Goal: Transaction & Acquisition: Purchase product/service

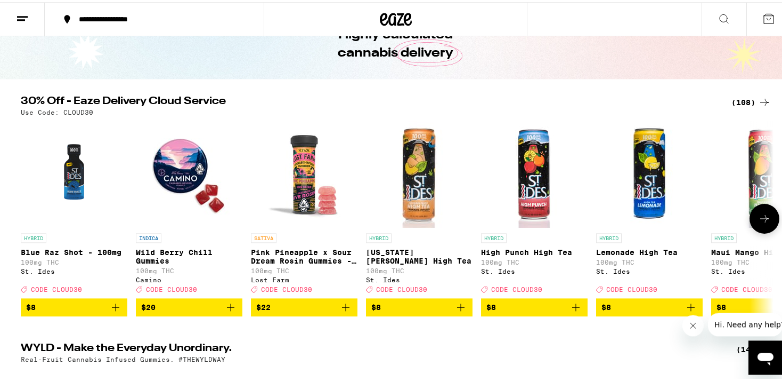
scroll to position [112, 0]
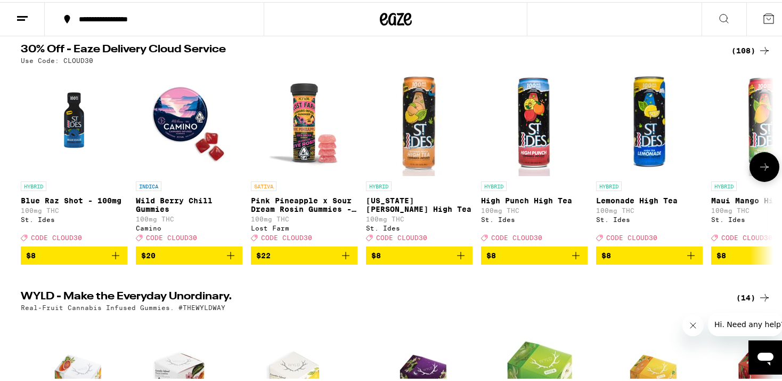
click at [177, 123] on img "Open page for Wild Berry Chill Gummies from Camino" at bounding box center [189, 120] width 107 height 107
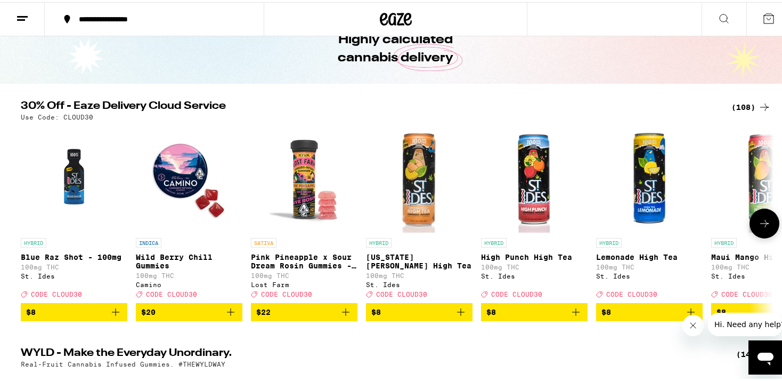
click at [761, 228] on icon at bounding box center [764, 221] width 13 height 13
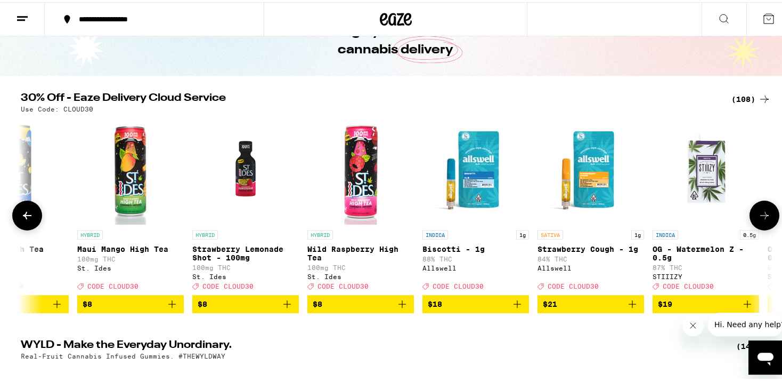
scroll to position [0, 0]
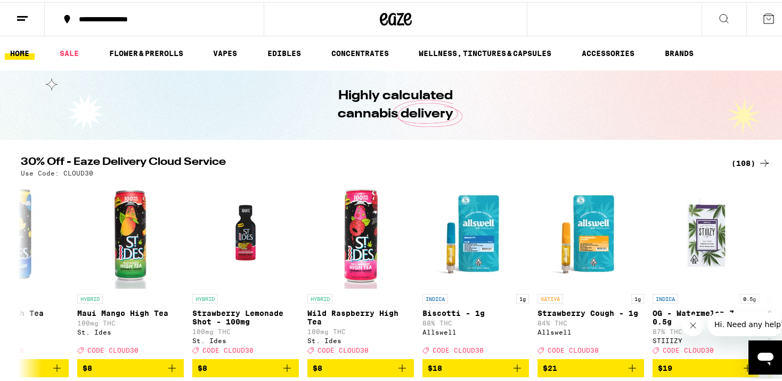
click at [764, 161] on icon at bounding box center [765, 160] width 9 height 7
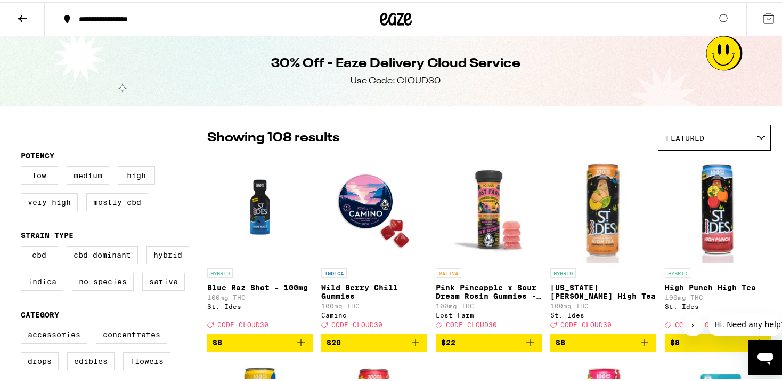
click at [18, 18] on icon at bounding box center [22, 16] width 13 height 13
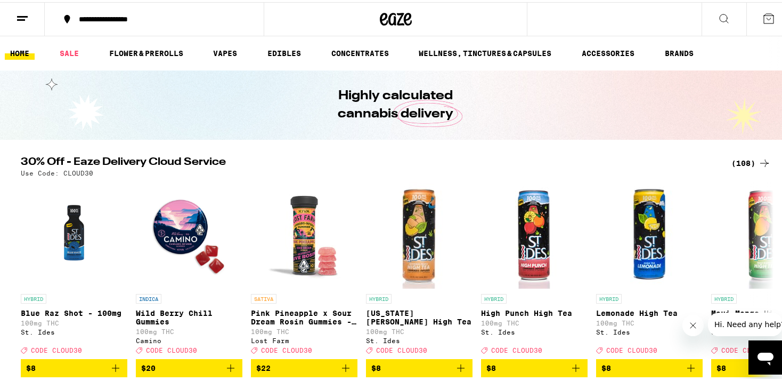
scroll to position [56, 0]
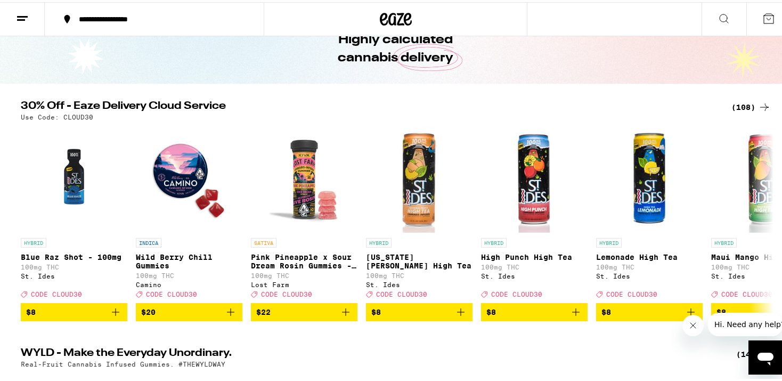
click at [763, 103] on icon at bounding box center [764, 105] width 13 height 13
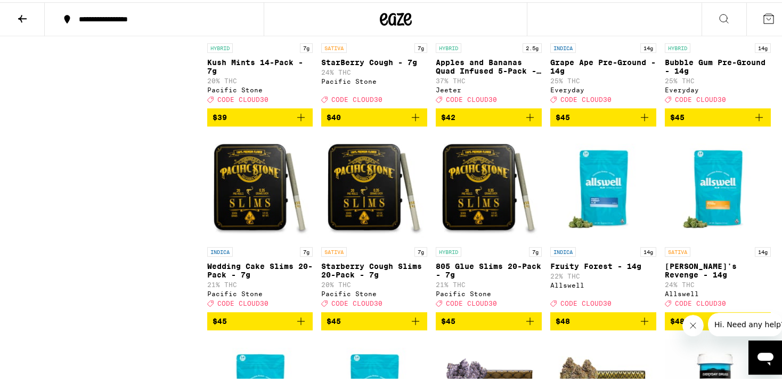
scroll to position [3901, 0]
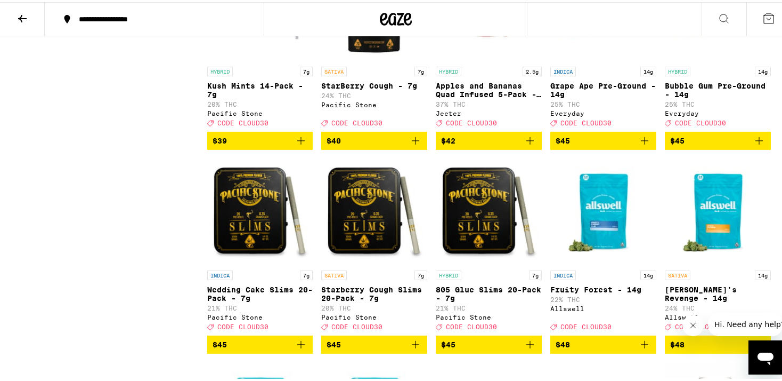
scroll to position [3845, 0]
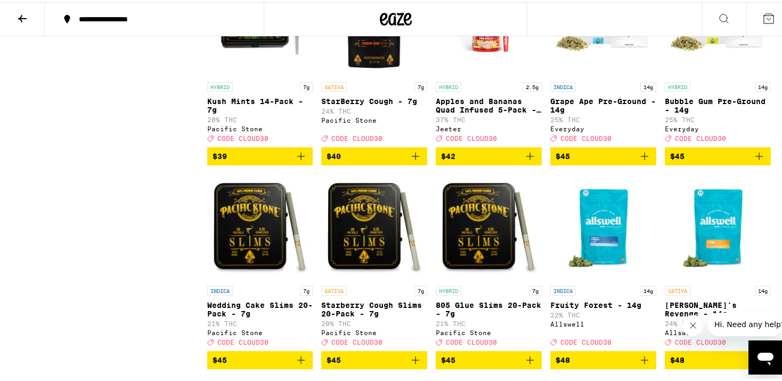
click at [370, 75] on img "Open page for StarBerry Cough - 7g from Pacific Stone" at bounding box center [374, 21] width 106 height 107
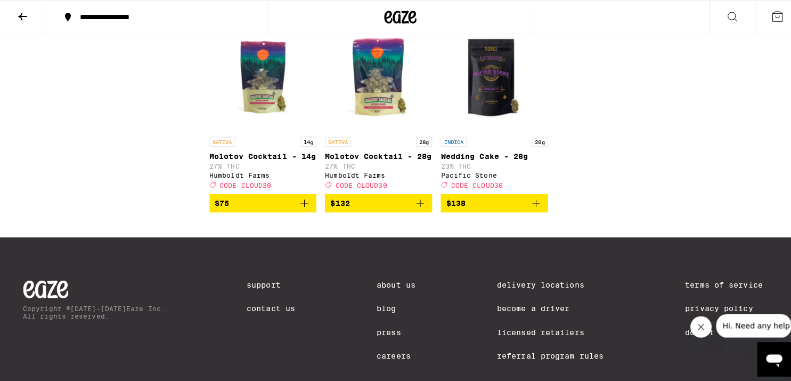
scroll to position [4408, 0]
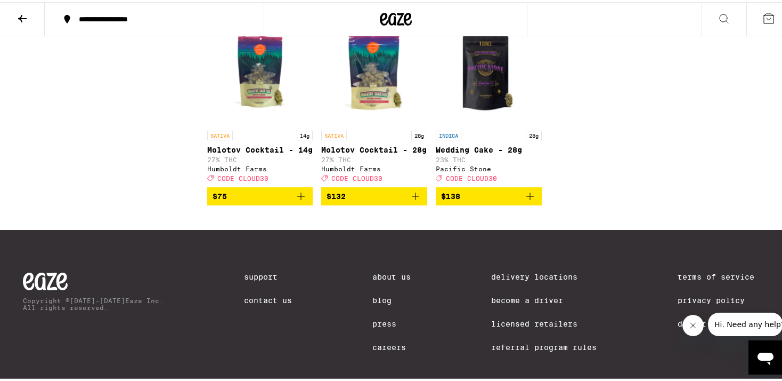
click at [479, 123] on img "Open page for Wedding Cake - 28g from Pacific Stone" at bounding box center [489, 70] width 106 height 107
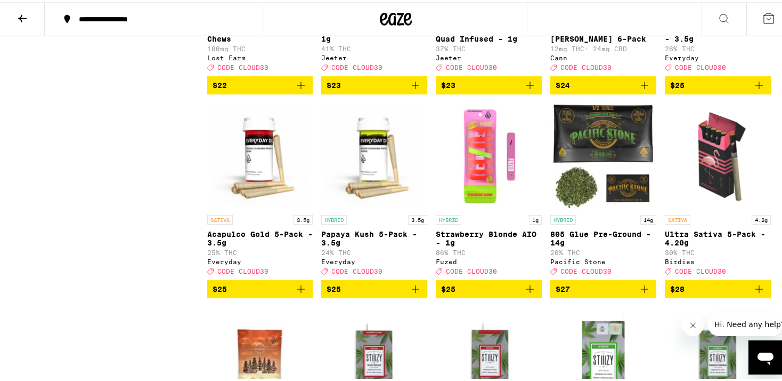
scroll to position [1706, 0]
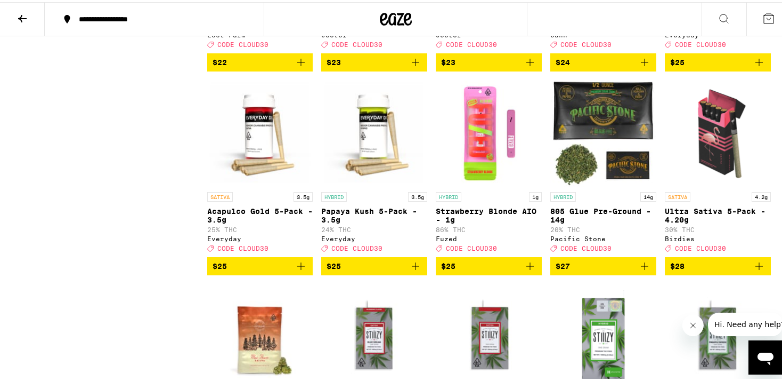
click at [612, 160] on img "Open page for 805 Glue Pre-Ground - 14g from Pacific Stone" at bounding box center [604, 131] width 106 height 107
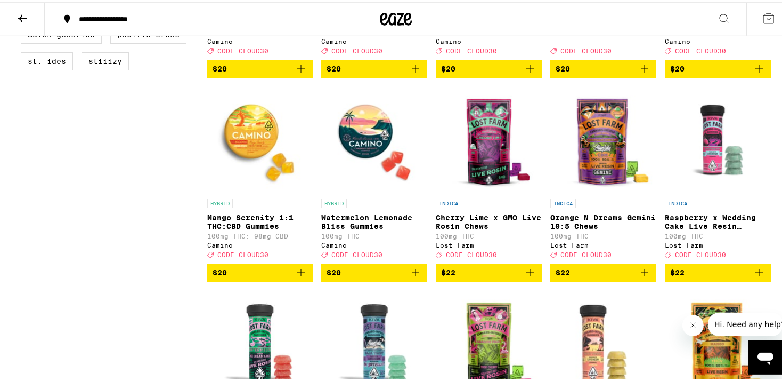
scroll to position [918, 0]
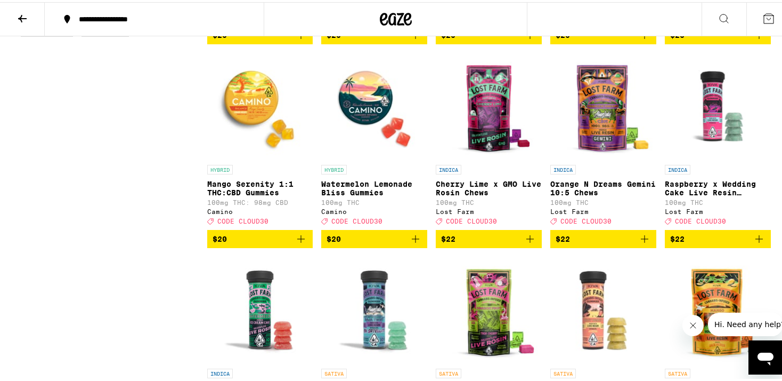
click at [368, 123] on img "Open page for Watermelon Lemonade Bliss Gummies from Camino" at bounding box center [374, 104] width 106 height 107
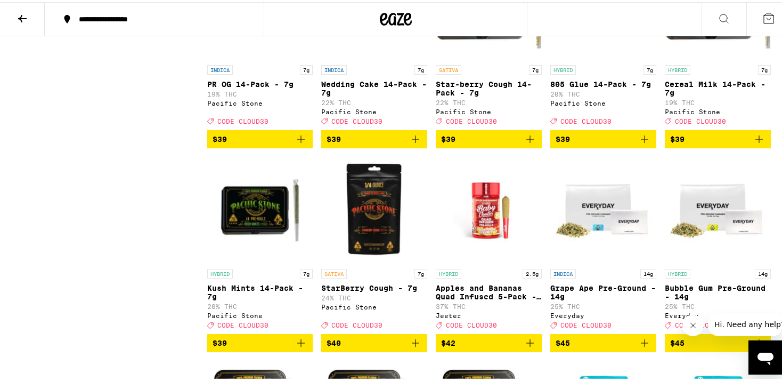
scroll to position [3771, 0]
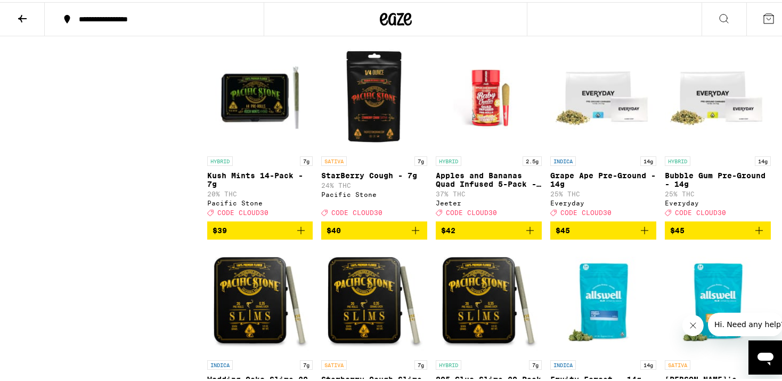
click at [249, 149] on img "Open page for Kush Mints 14-Pack - 7g from Pacific Stone" at bounding box center [260, 95] width 106 height 107
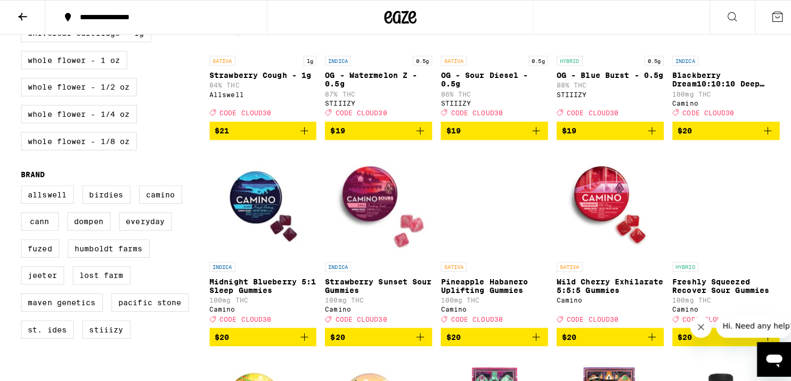
scroll to position [56, 0]
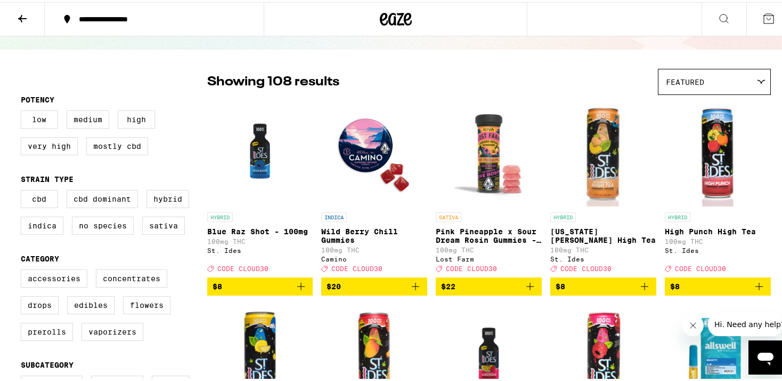
click at [367, 148] on img "Open page for Wild Berry Chill Gummies from Camino" at bounding box center [374, 151] width 106 height 107
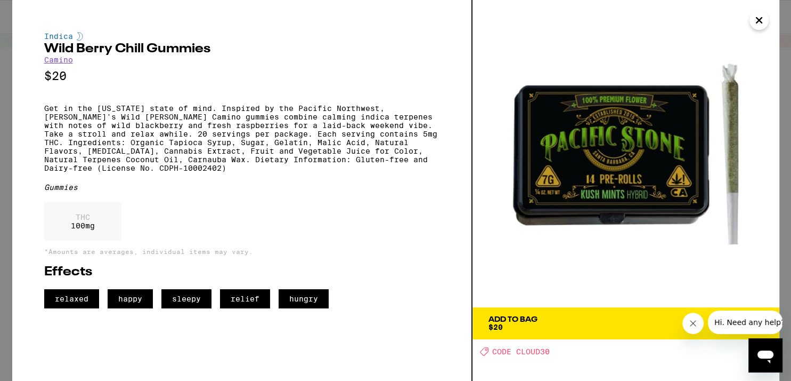
click at [760, 24] on icon "Close" at bounding box center [759, 20] width 13 height 16
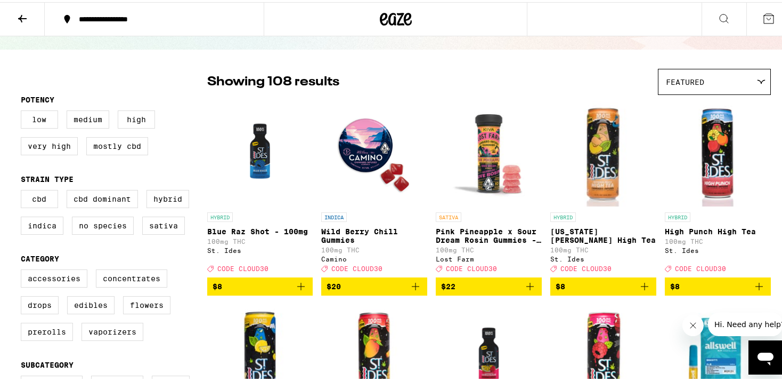
click at [352, 153] on img "Open page for Wild Berry Chill Gummies from Camino" at bounding box center [374, 151] width 106 height 107
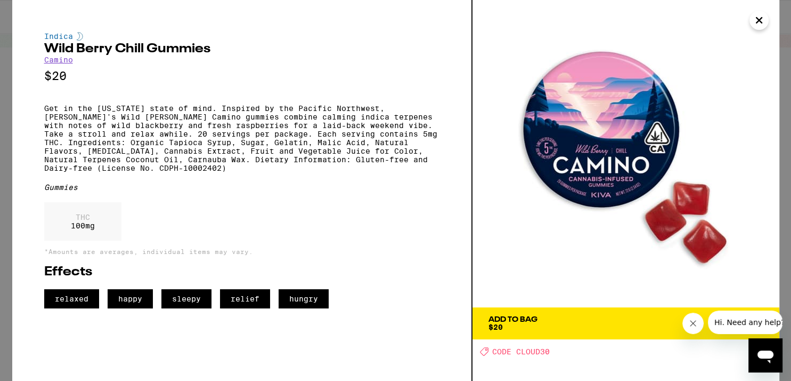
click at [503, 321] on div "Add To Bag" at bounding box center [513, 319] width 49 height 7
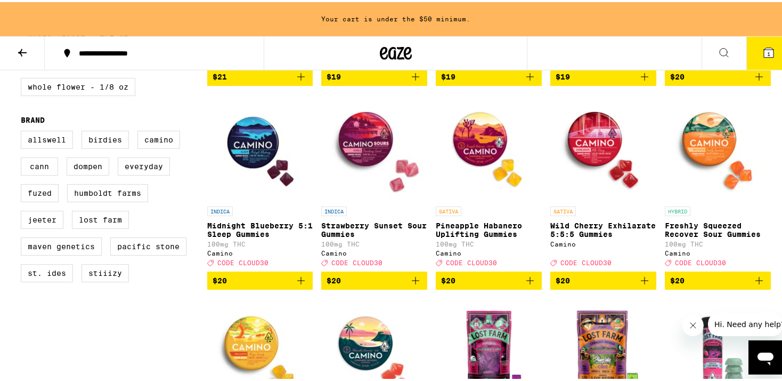
scroll to position [709, 0]
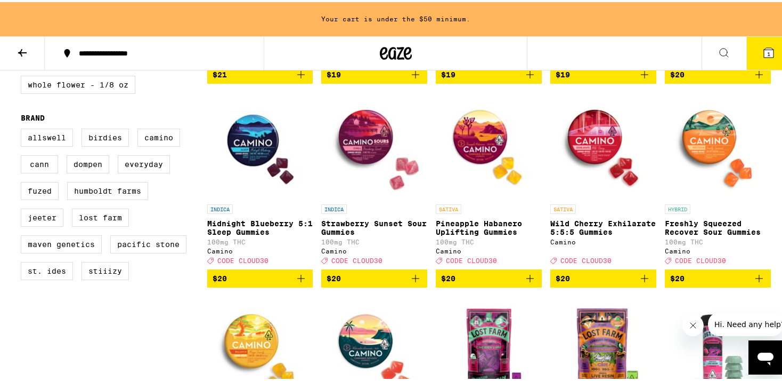
click at [361, 155] on img "Open page for Strawberry Sunset Sour Gummies from Camino" at bounding box center [374, 143] width 106 height 107
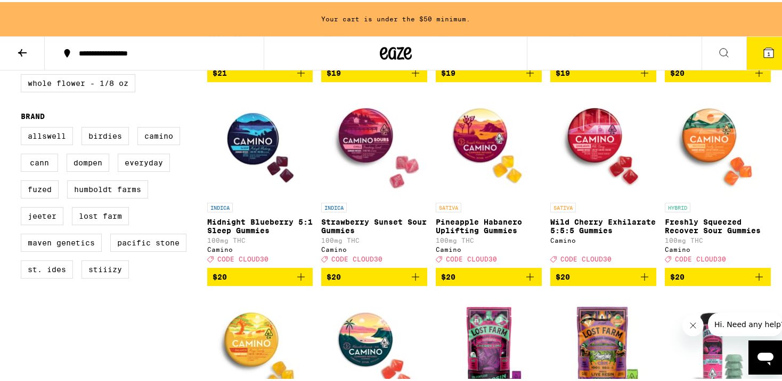
scroll to position [709, 0]
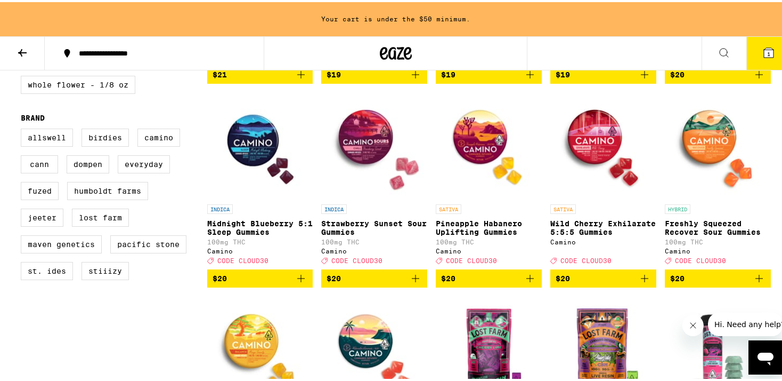
click at [248, 168] on img "Open page for Midnight Blueberry 5:1 Sleep Gummies from Camino" at bounding box center [260, 143] width 106 height 107
click at [370, 170] on img "Open page for Strawberry Sunset Sour Gummies from Camino" at bounding box center [374, 143] width 106 height 107
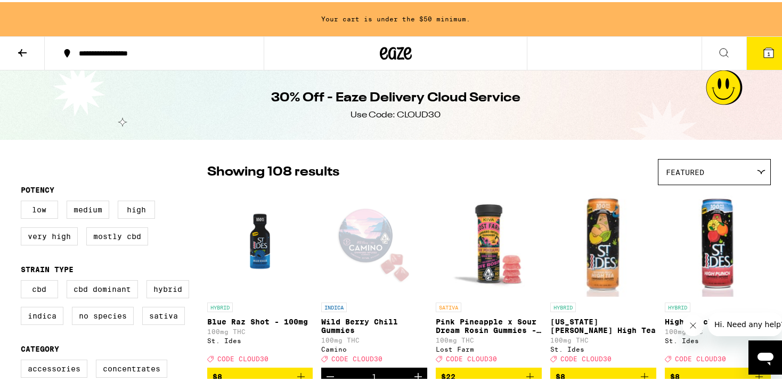
scroll to position [225, 0]
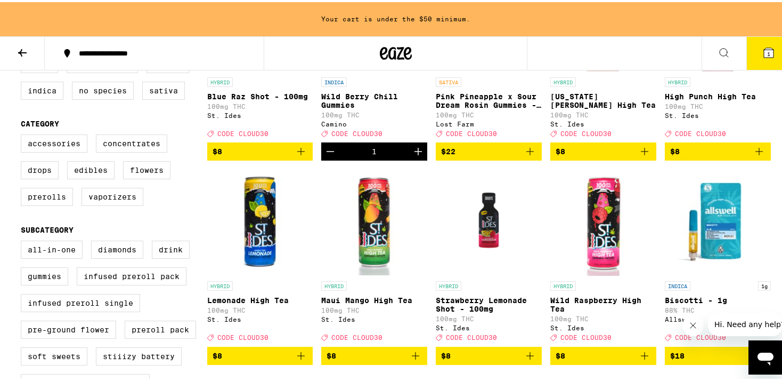
click at [414, 155] on icon "Increment" at bounding box center [418, 149] width 13 height 13
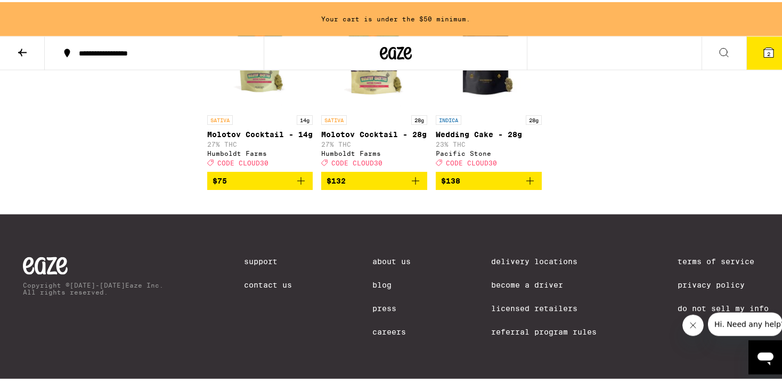
scroll to position [4558, 0]
click at [252, 108] on img "Open page for Molotov Cocktail - 14g from Humboldt Farms" at bounding box center [260, 54] width 106 height 107
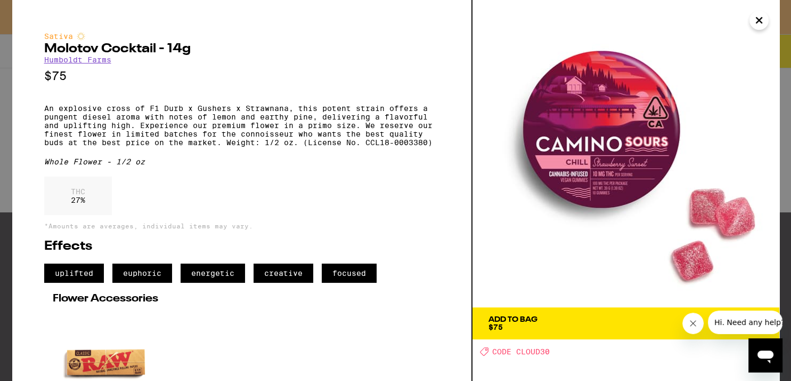
click at [763, 20] on icon "Close" at bounding box center [759, 20] width 13 height 16
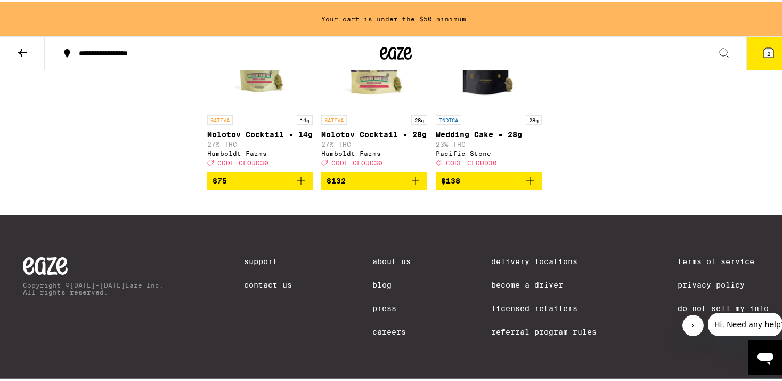
click at [255, 104] on img "Open page for Molotov Cocktail - 14g from Humboldt Farms" at bounding box center [260, 54] width 106 height 107
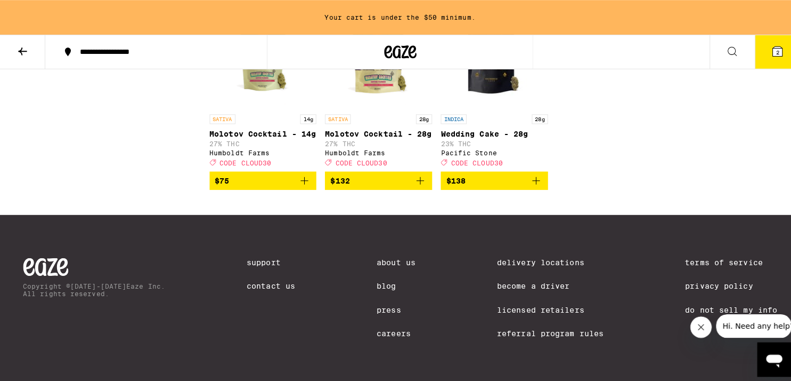
scroll to position [4554, 0]
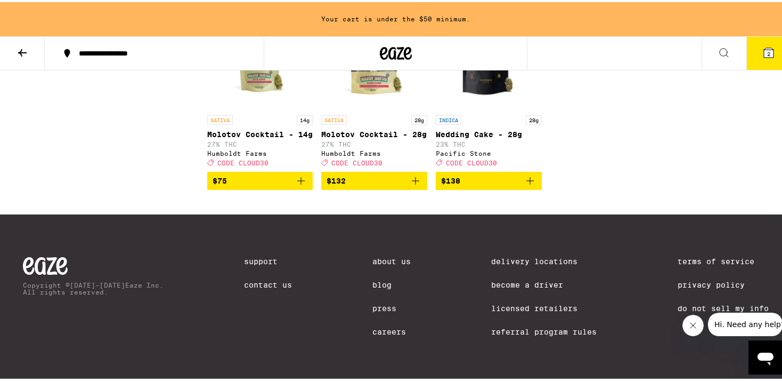
click at [483, 98] on img "Open page for Wedding Cake - 28g from Pacific Stone" at bounding box center [489, 54] width 106 height 107
click at [486, 108] on img "Open page for Wedding Cake - 28g from Pacific Stone" at bounding box center [489, 54] width 106 height 107
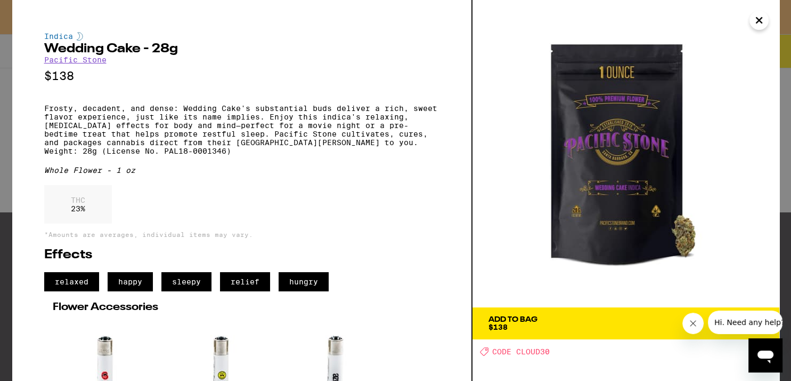
scroll to position [56, 0]
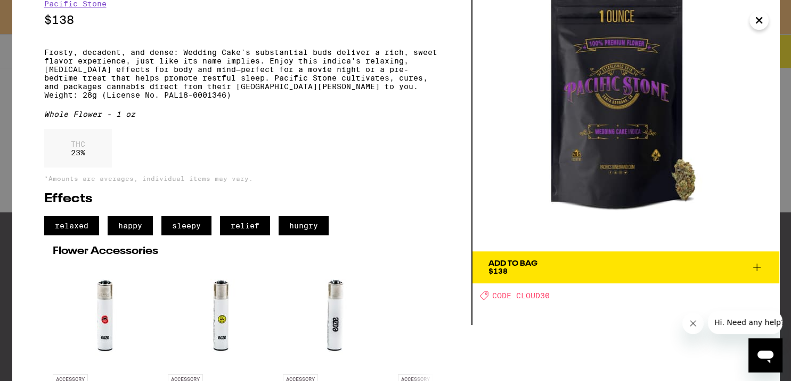
click at [616, 272] on span "Add To Bag $138" at bounding box center [626, 267] width 275 height 15
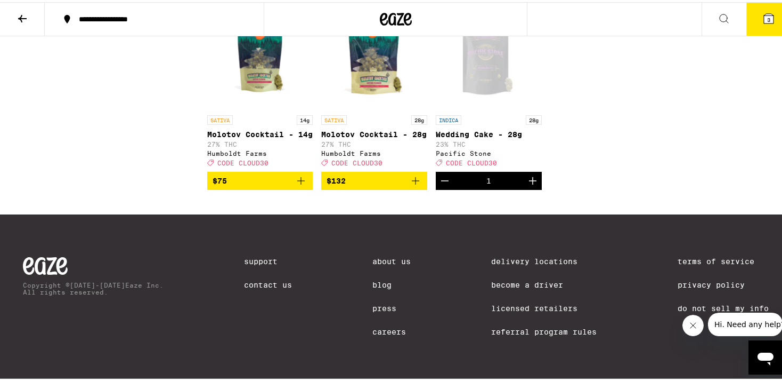
scroll to position [4014, 0]
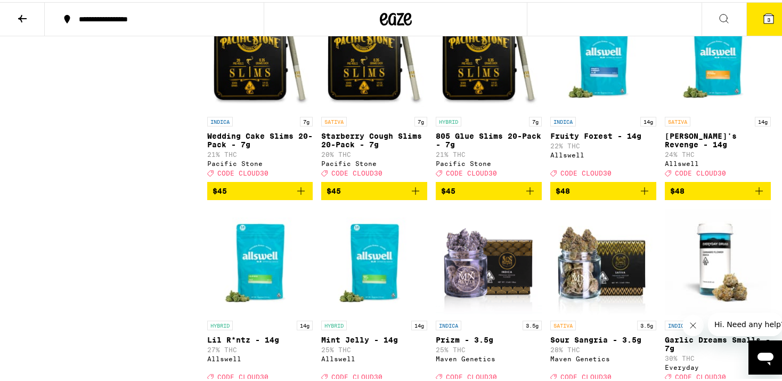
click at [761, 12] on button "3" at bounding box center [769, 17] width 45 height 33
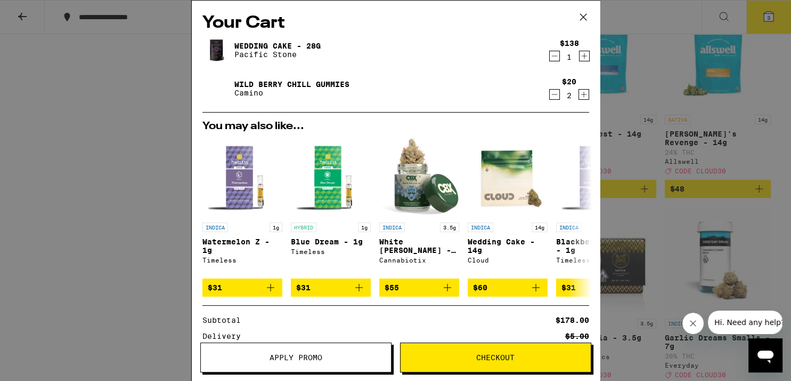
click at [314, 353] on span "Apply Promo" at bounding box center [296, 356] width 53 height 7
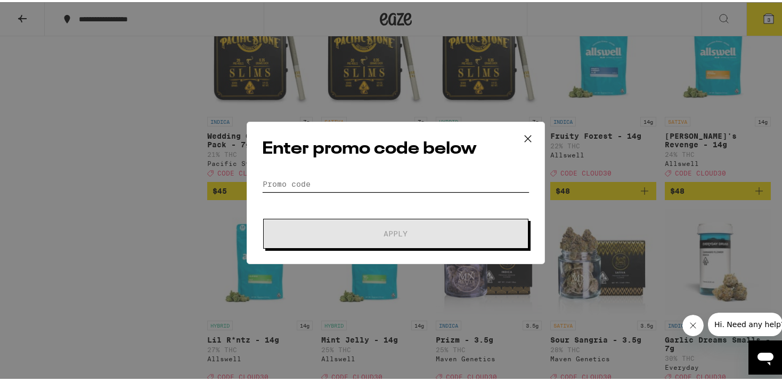
click at [312, 177] on input "Promo Code" at bounding box center [396, 182] width 268 height 16
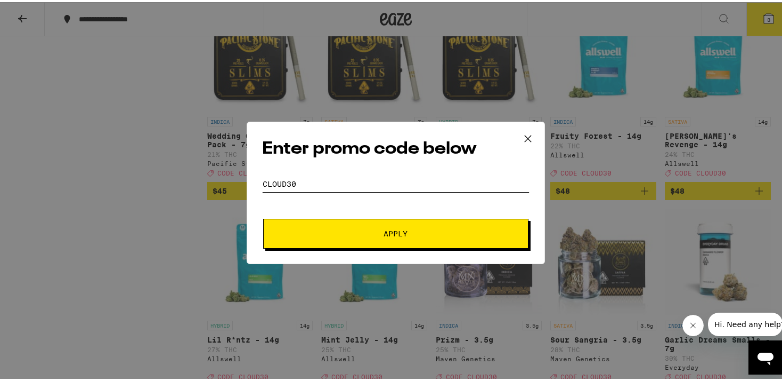
type input "cloud30"
click at [263, 216] on button "Apply" at bounding box center [395, 231] width 265 height 30
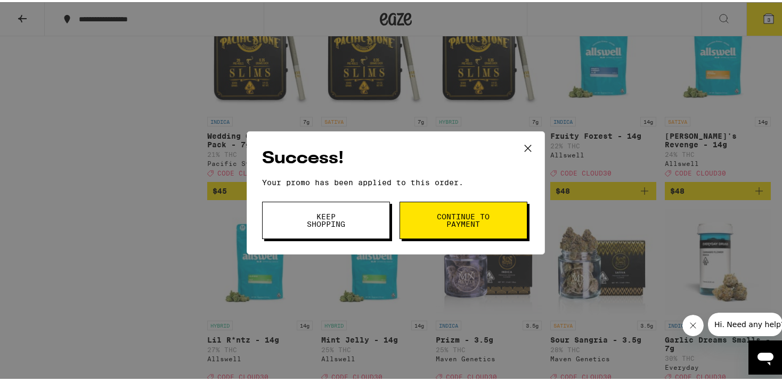
click at [445, 225] on span "Continue to payment" at bounding box center [463, 218] width 54 height 15
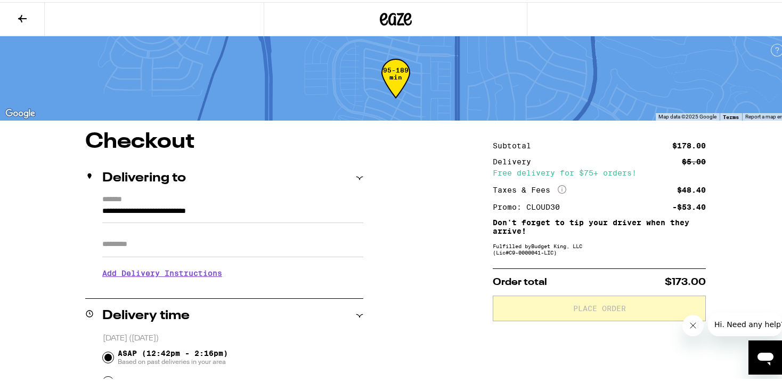
click at [23, 14] on icon at bounding box center [22, 16] width 13 height 13
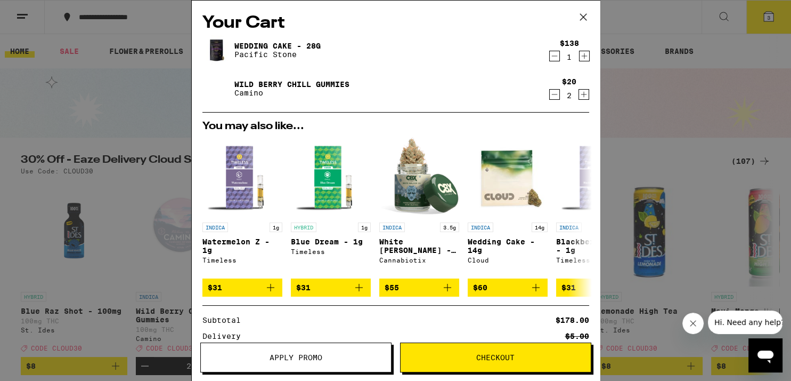
click at [585, 17] on icon at bounding box center [584, 17] width 16 height 16
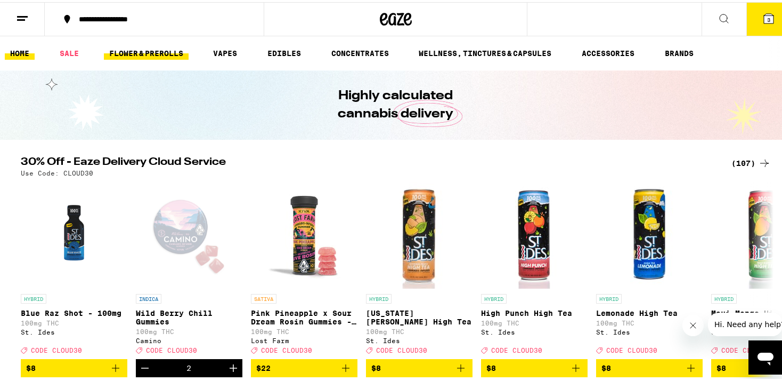
click at [116, 48] on link "FLOWER & PREROLLS" at bounding box center [146, 51] width 85 height 13
click at [130, 52] on link "FLOWER & PREROLLS" at bounding box center [146, 51] width 85 height 13
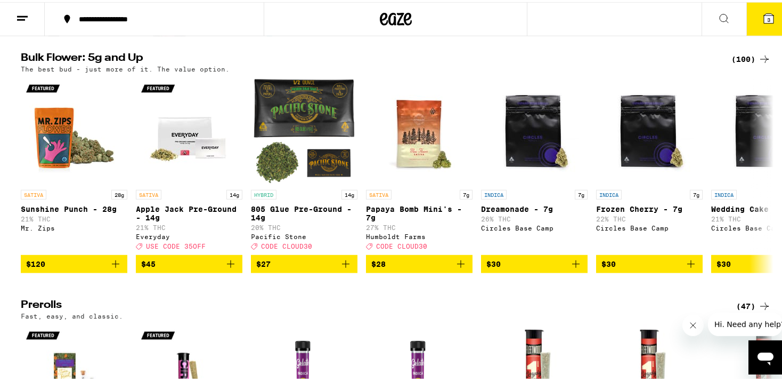
scroll to position [337, 0]
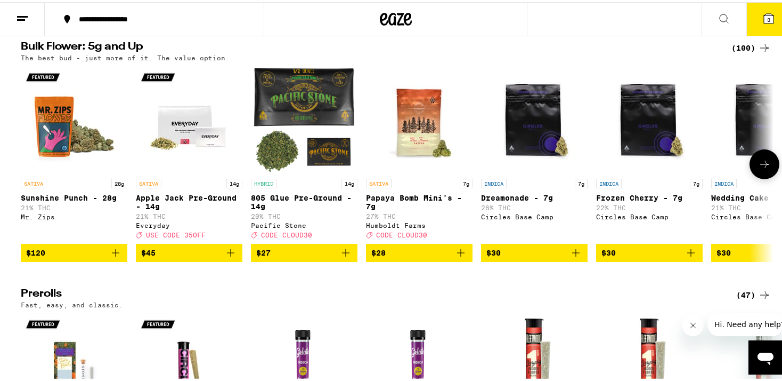
click at [762, 168] on icon at bounding box center [764, 162] width 13 height 13
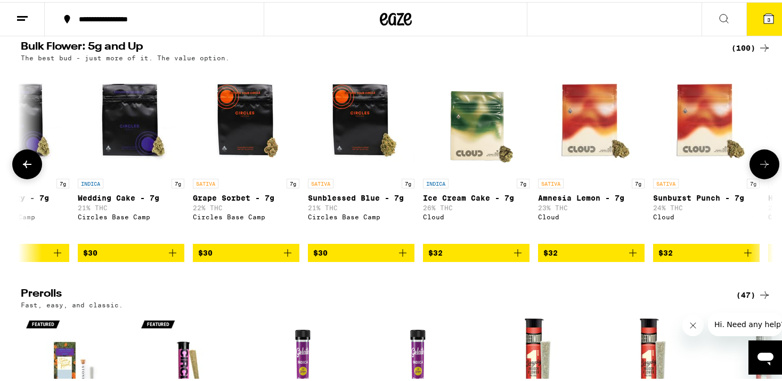
scroll to position [0, 634]
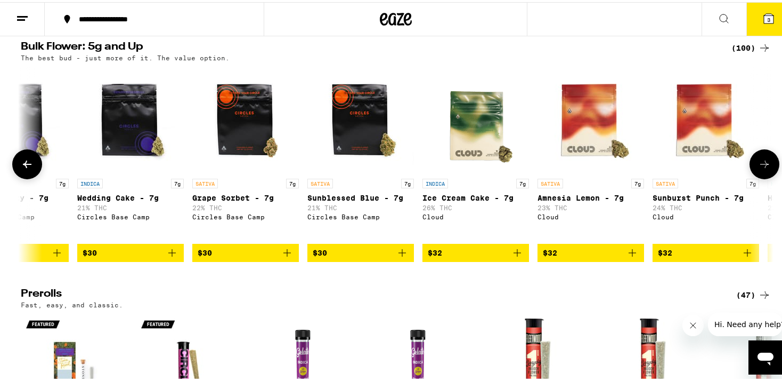
click at [763, 168] on icon at bounding box center [764, 162] width 13 height 13
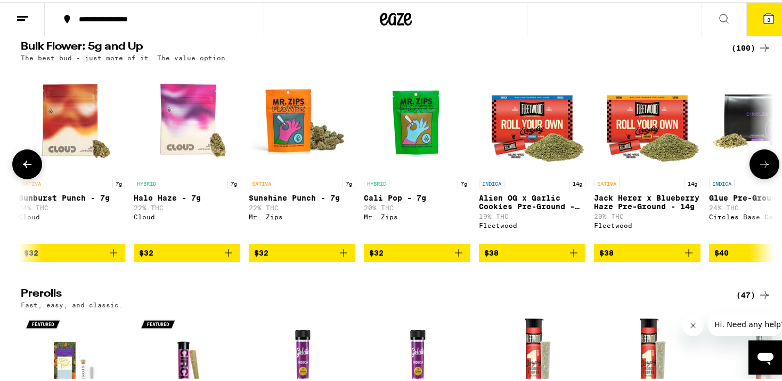
click at [763, 168] on icon at bounding box center [764, 162] width 13 height 13
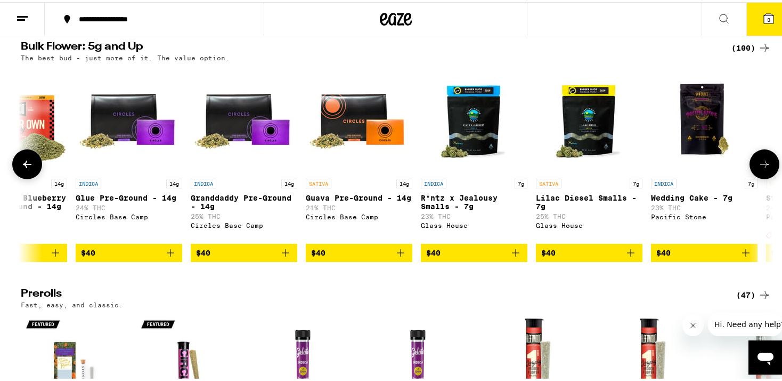
scroll to position [0, 1903]
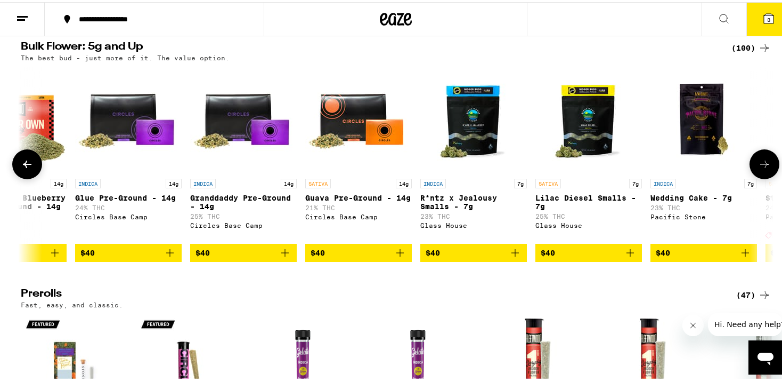
click at [763, 168] on icon at bounding box center [764, 162] width 13 height 13
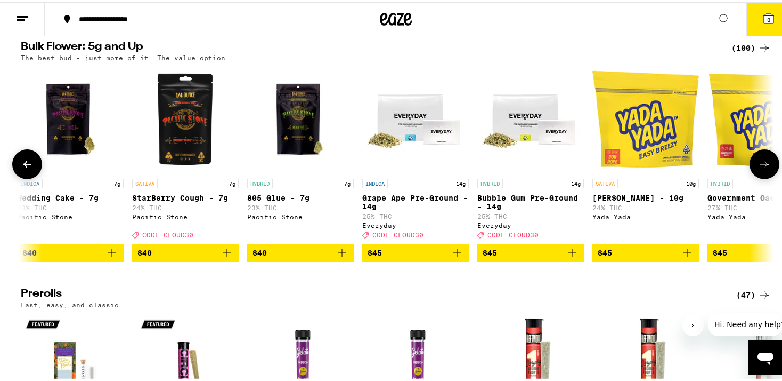
scroll to position [0, 2537]
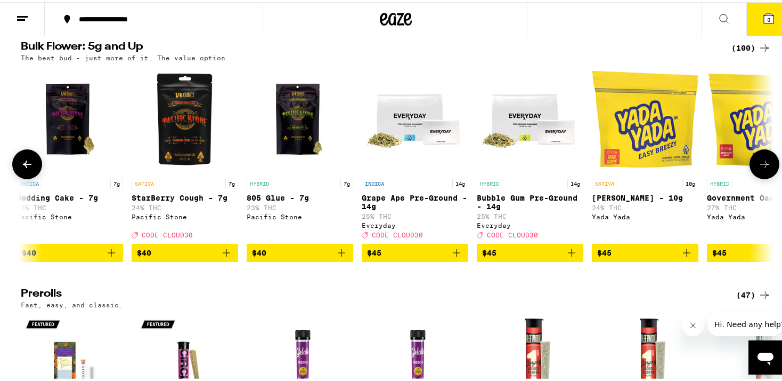
click at [21, 168] on icon at bounding box center [27, 162] width 13 height 13
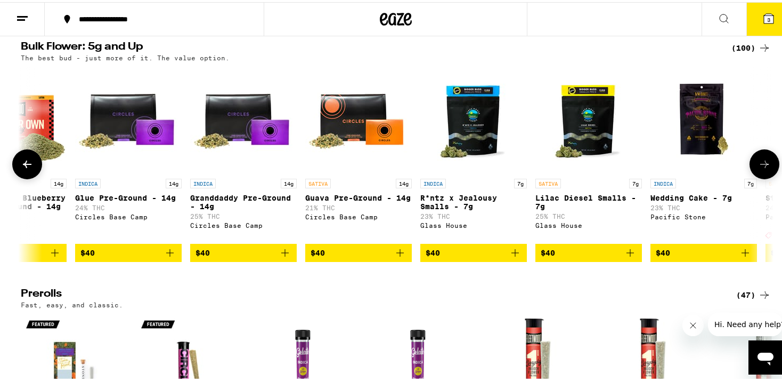
scroll to position [0, 1902]
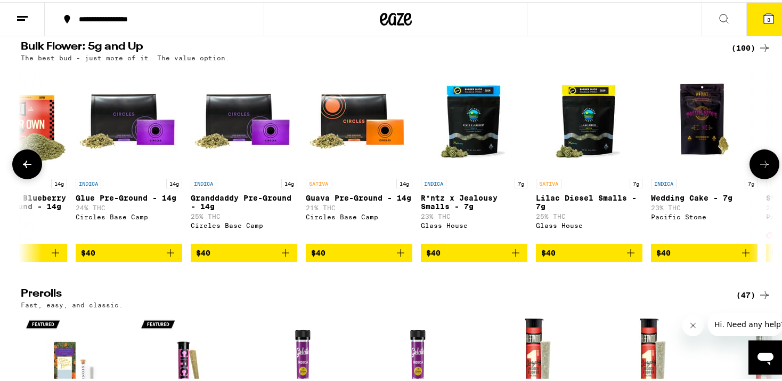
click at [761, 177] on button at bounding box center [765, 162] width 30 height 30
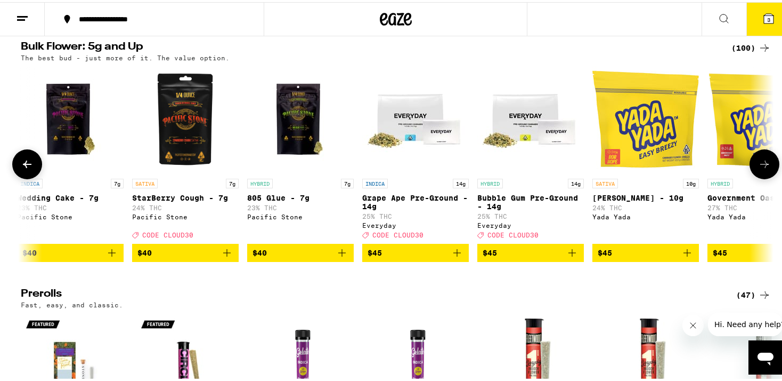
scroll to position [0, 2537]
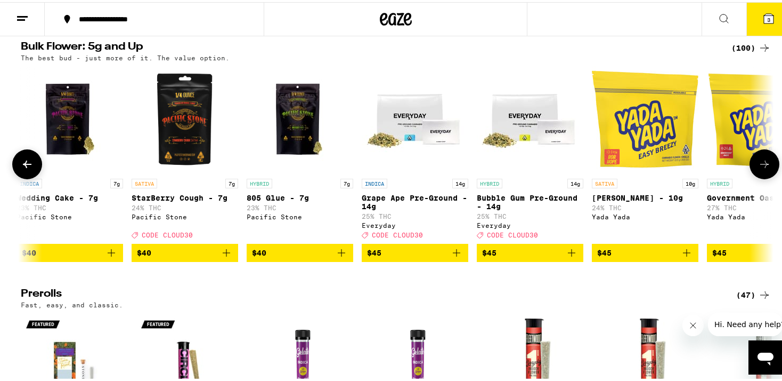
click at [761, 177] on button at bounding box center [765, 162] width 30 height 30
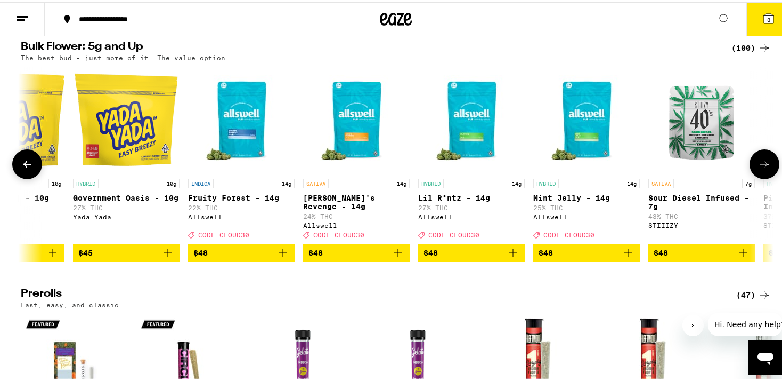
click at [761, 177] on button at bounding box center [765, 162] width 30 height 30
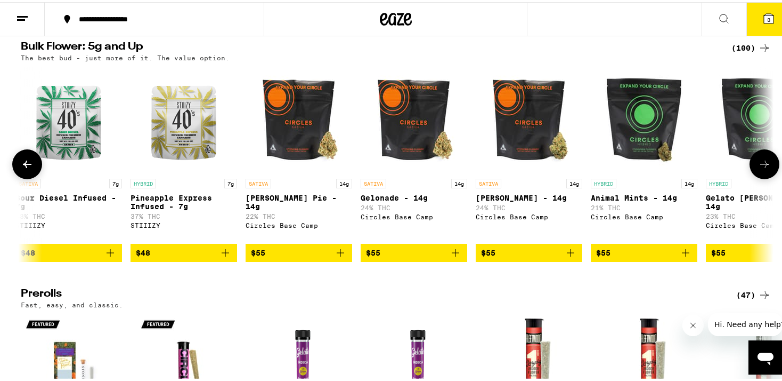
scroll to position [0, 3805]
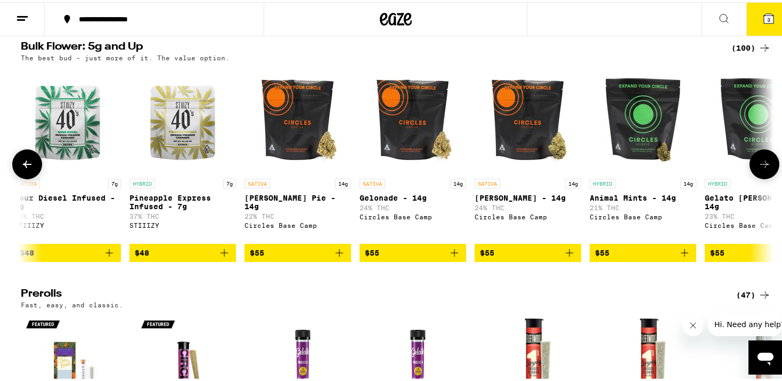
click at [761, 177] on button at bounding box center [765, 162] width 30 height 30
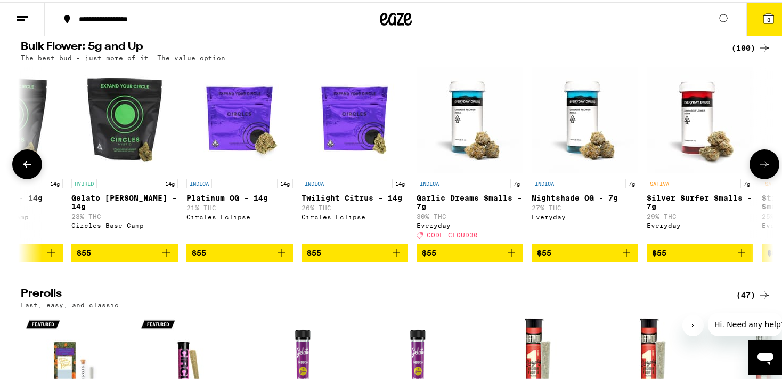
scroll to position [0, 4440]
click at [761, 177] on button at bounding box center [765, 162] width 30 height 30
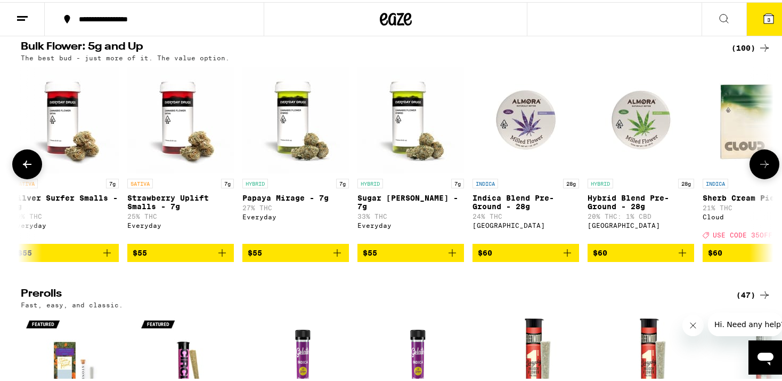
click at [761, 177] on button at bounding box center [765, 162] width 30 height 30
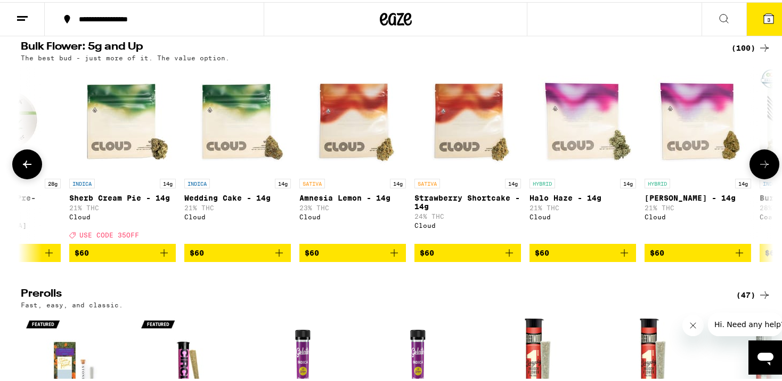
scroll to position [0, 5708]
click at [762, 168] on icon at bounding box center [764, 162] width 13 height 13
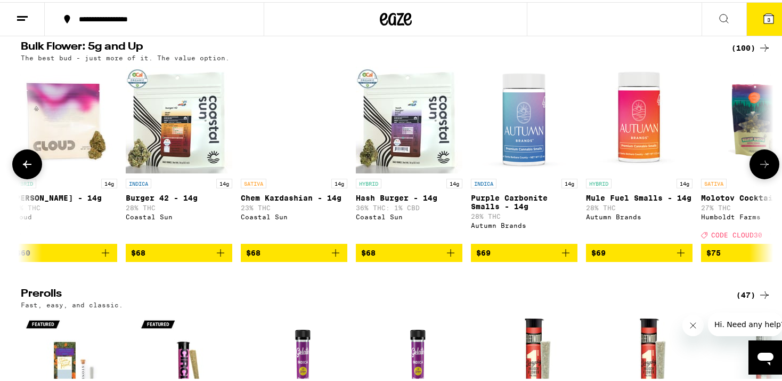
scroll to position [0, 6342]
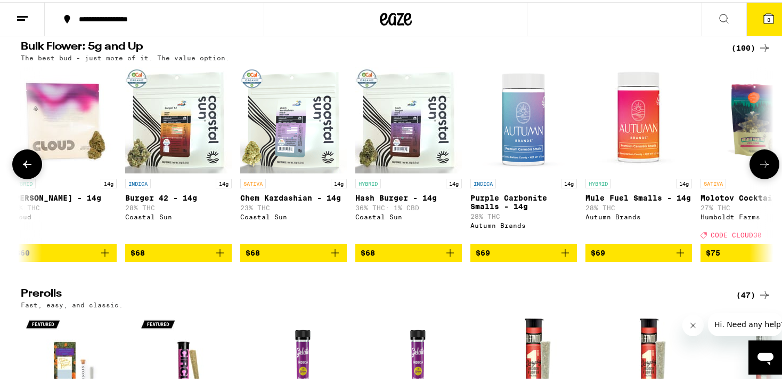
click at [762, 168] on icon at bounding box center [764, 162] width 13 height 13
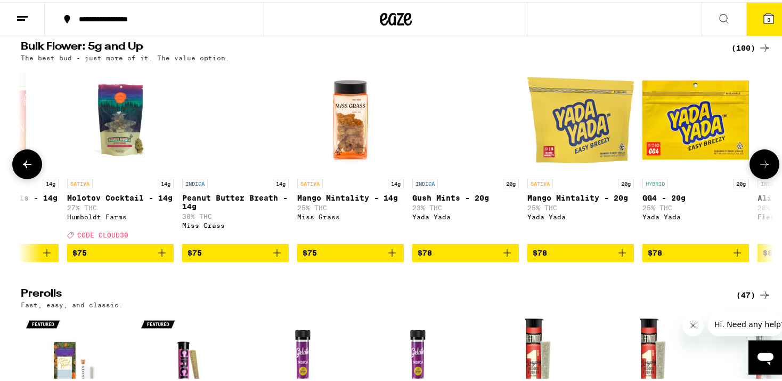
scroll to position [0, 6976]
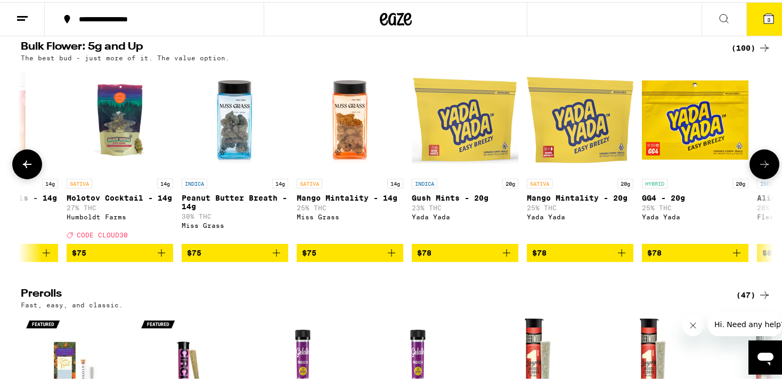
click at [762, 168] on icon at bounding box center [764, 162] width 13 height 13
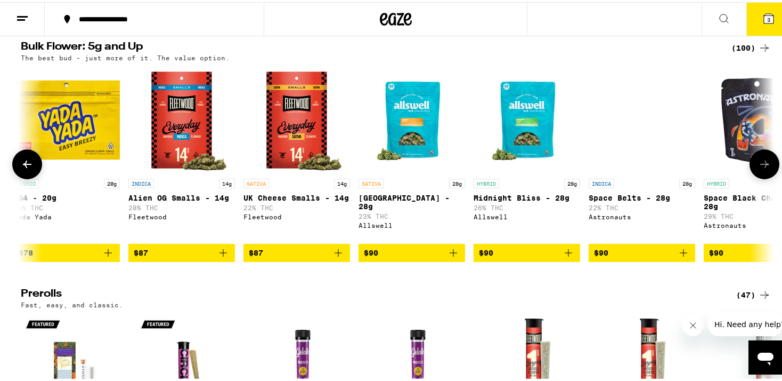
scroll to position [0, 7611]
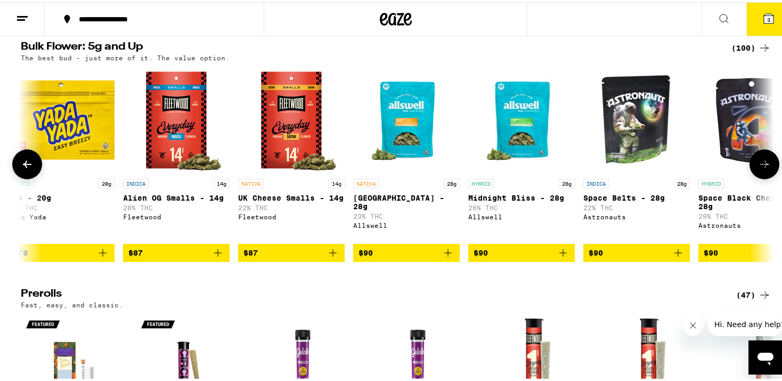
click at [762, 168] on icon at bounding box center [764, 162] width 13 height 13
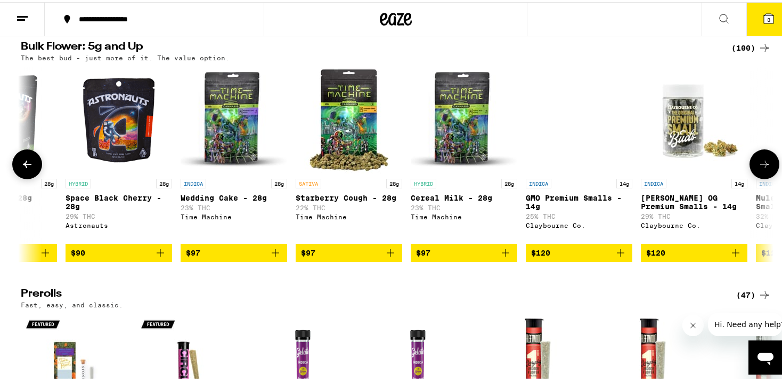
scroll to position [0, 8245]
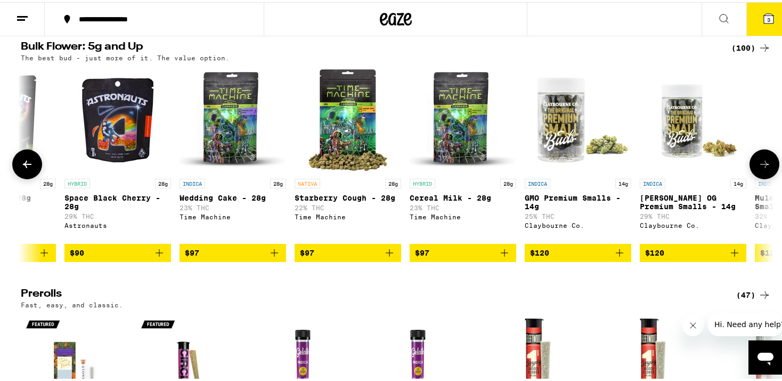
click at [762, 168] on icon at bounding box center [764, 162] width 13 height 13
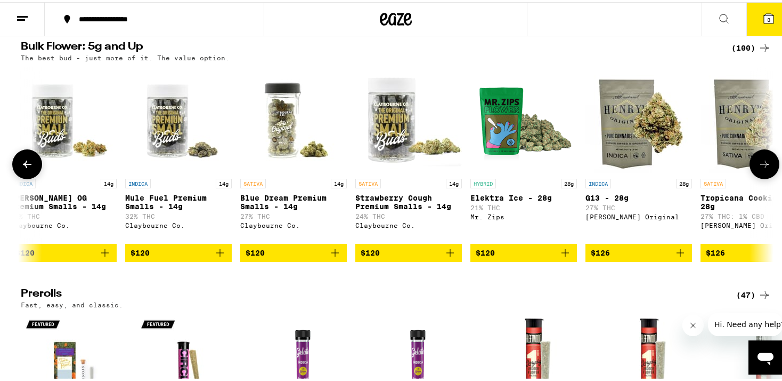
scroll to position [0, 8879]
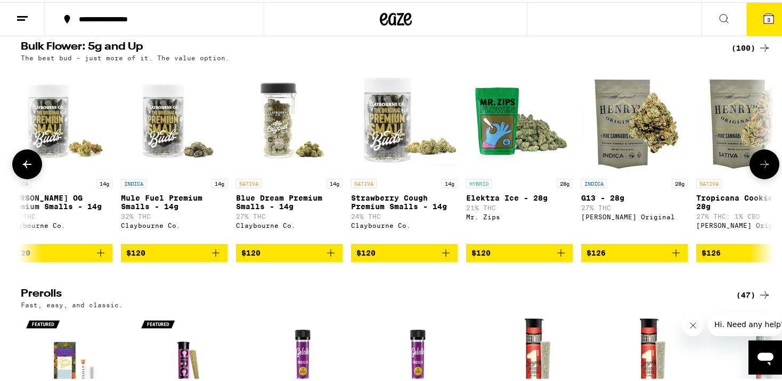
click at [762, 168] on icon at bounding box center [764, 162] width 13 height 13
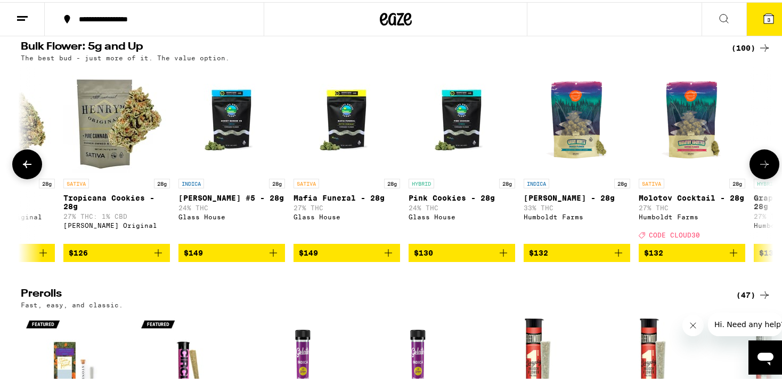
scroll to position [0, 9513]
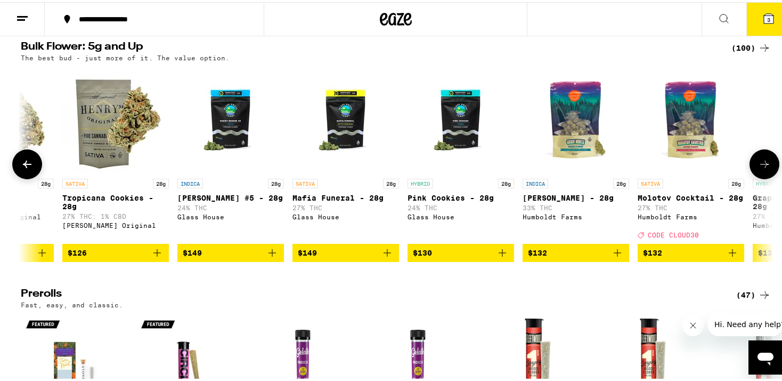
click at [24, 168] on icon at bounding box center [27, 162] width 13 height 13
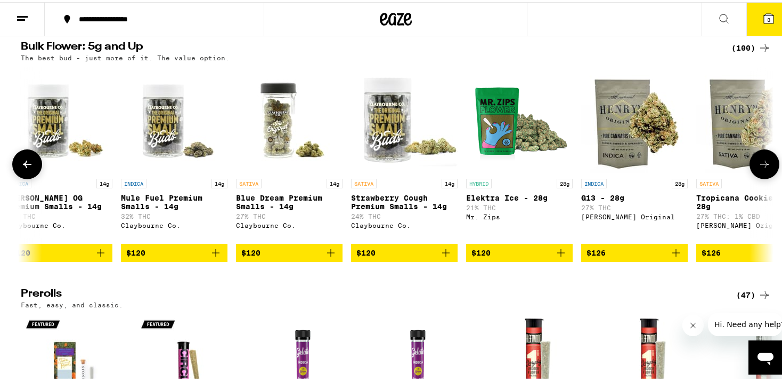
click at [24, 168] on icon at bounding box center [27, 162] width 13 height 13
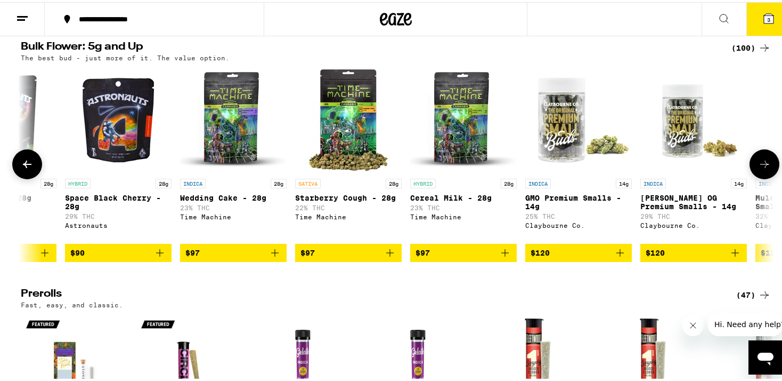
click at [24, 168] on icon at bounding box center [27, 162] width 13 height 13
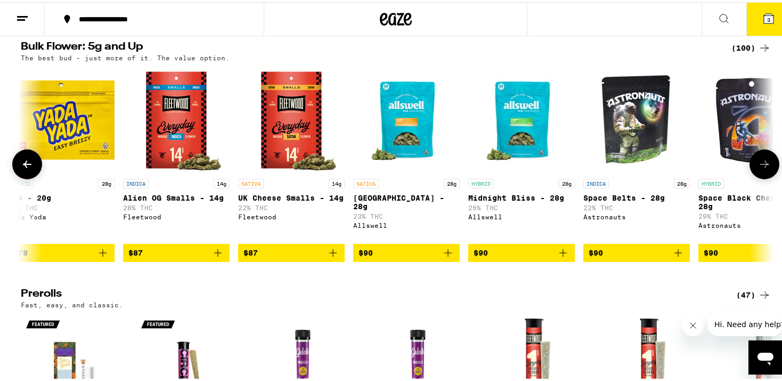
click at [24, 168] on icon at bounding box center [27, 162] width 13 height 13
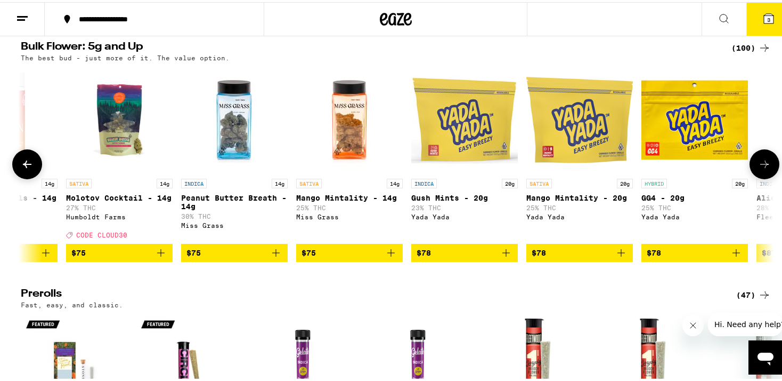
click at [24, 168] on icon at bounding box center [27, 162] width 13 height 13
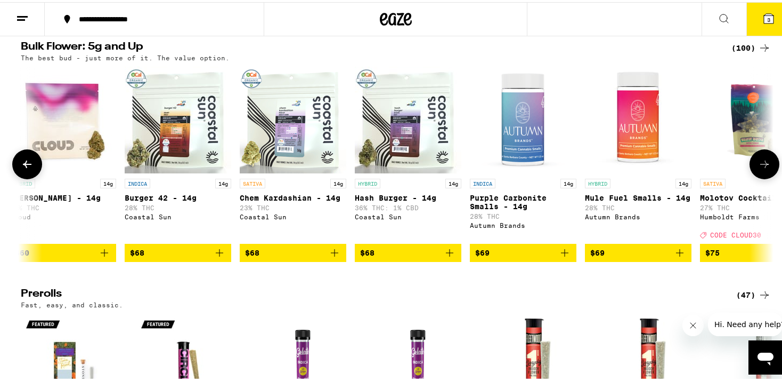
click at [24, 168] on icon at bounding box center [27, 162] width 13 height 13
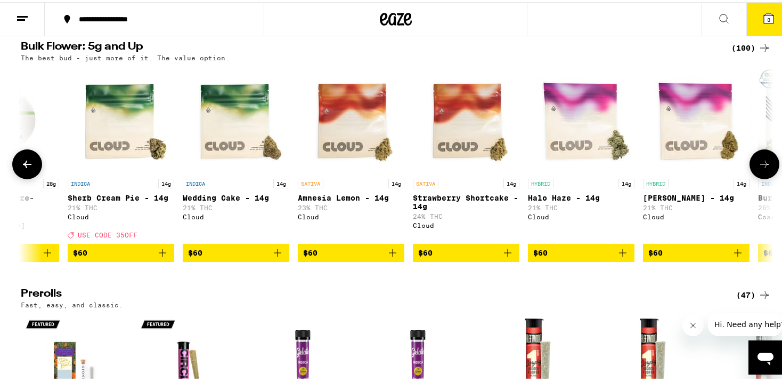
scroll to position [0, 5708]
click at [24, 168] on icon at bounding box center [27, 162] width 13 height 13
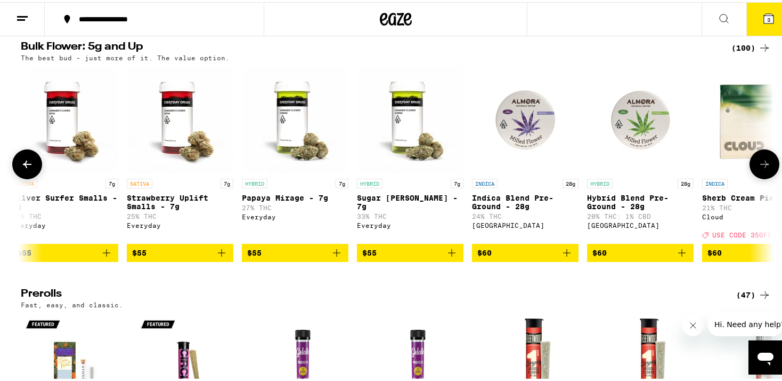
click at [24, 168] on icon at bounding box center [27, 162] width 13 height 13
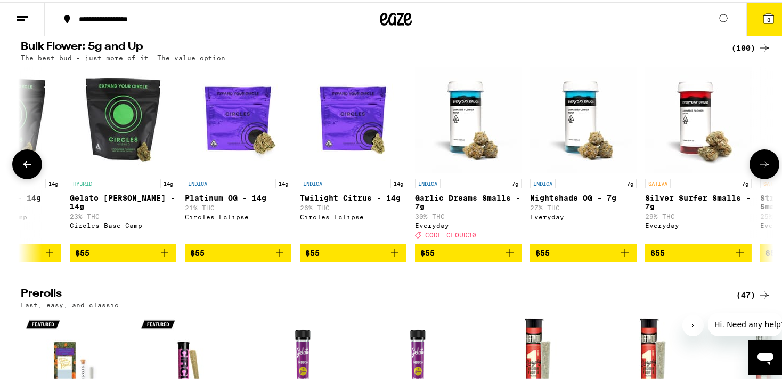
scroll to position [0, 4440]
click at [353, 149] on img "Open page for Twilight Citrus - 14g from Circles Eclipse" at bounding box center [354, 117] width 107 height 107
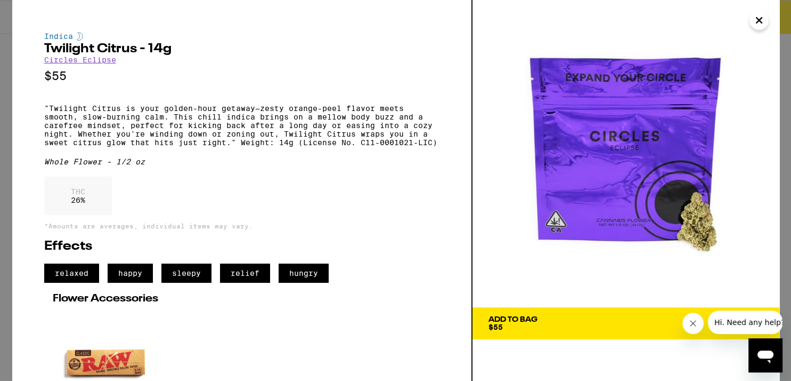
click at [406, 208] on div "THC 26 %" at bounding box center [241, 198] width 395 height 44
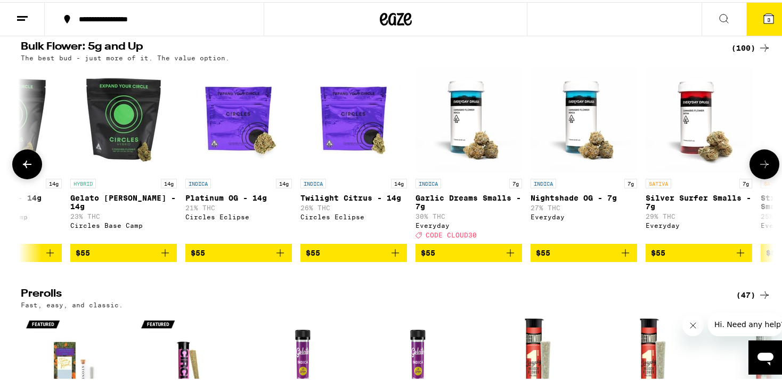
click at [21, 168] on icon at bounding box center [27, 162] width 13 height 13
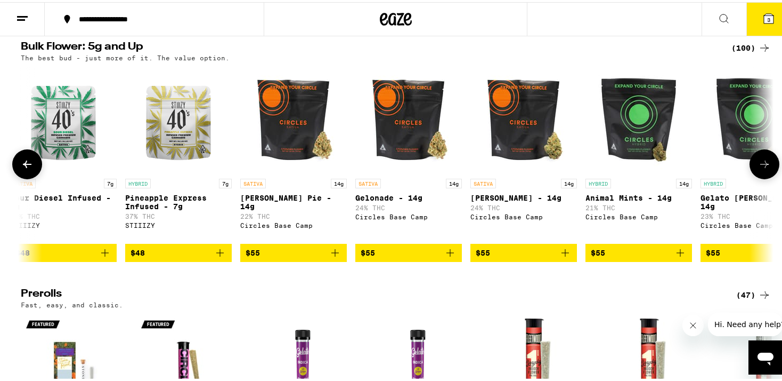
scroll to position [0, 3805]
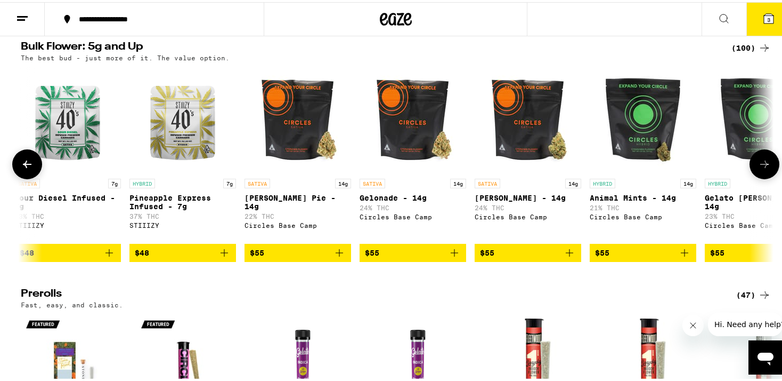
click at [760, 168] on icon at bounding box center [764, 162] width 13 height 13
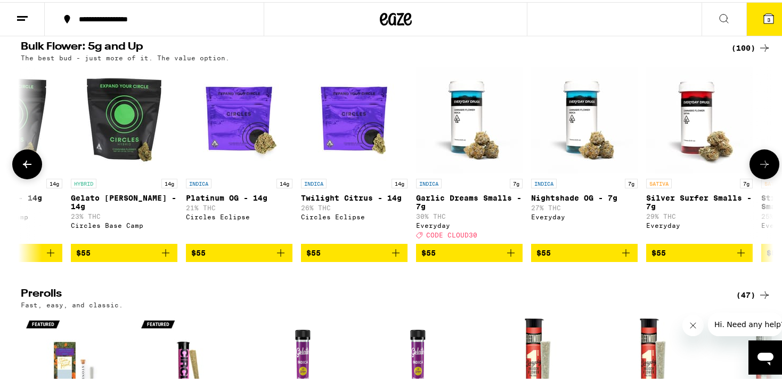
scroll to position [0, 4440]
click at [235, 144] on img "Open page for Platinum OG - 14g from Circles Eclipse" at bounding box center [238, 117] width 107 height 107
click at [21, 168] on icon at bounding box center [27, 162] width 13 height 13
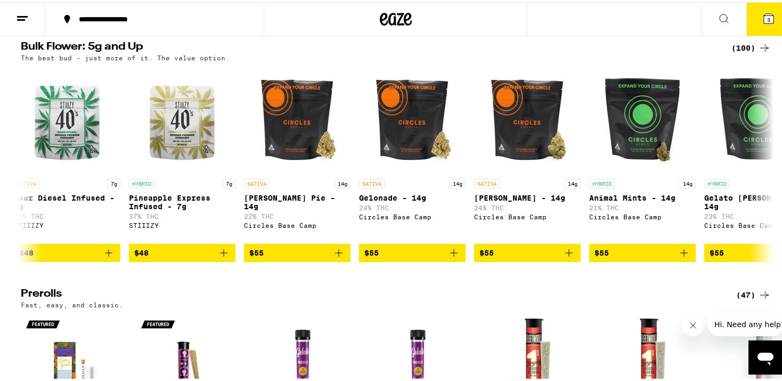
scroll to position [0, 3805]
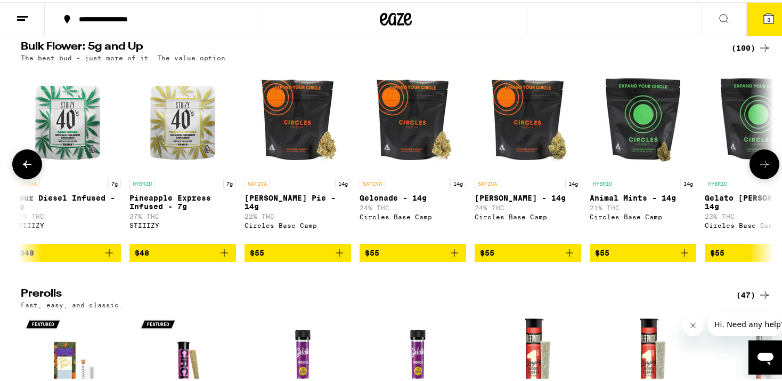
click at [21, 168] on icon at bounding box center [27, 162] width 13 height 13
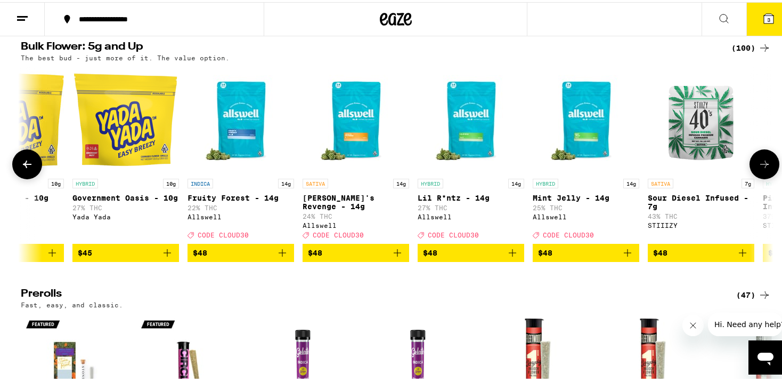
click at [21, 168] on icon at bounding box center [27, 162] width 13 height 13
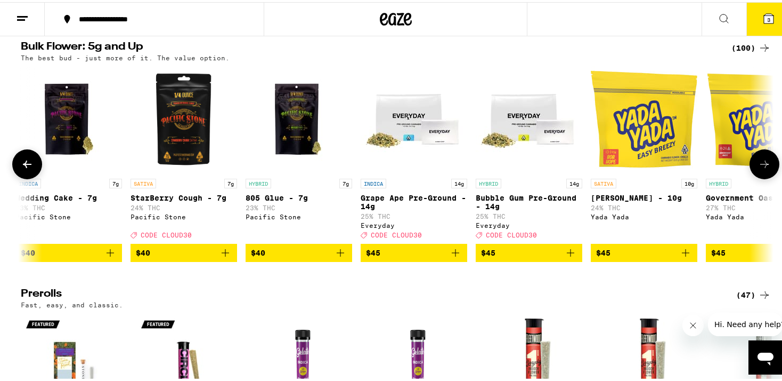
scroll to position [0, 2537]
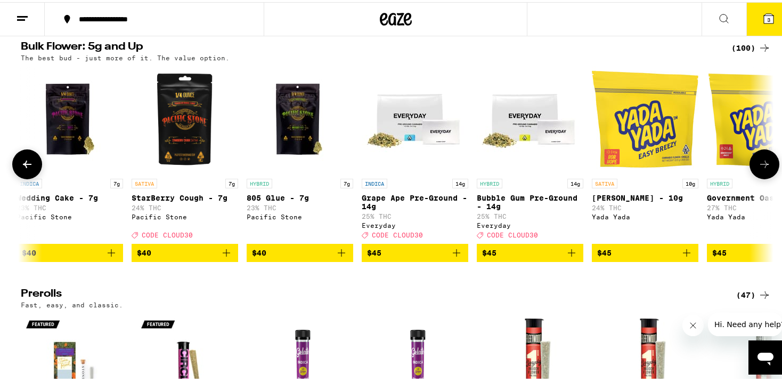
click at [21, 168] on icon at bounding box center [27, 162] width 13 height 13
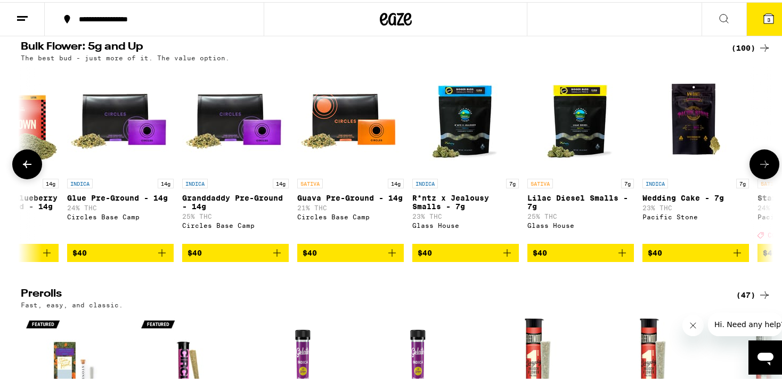
scroll to position [0, 1903]
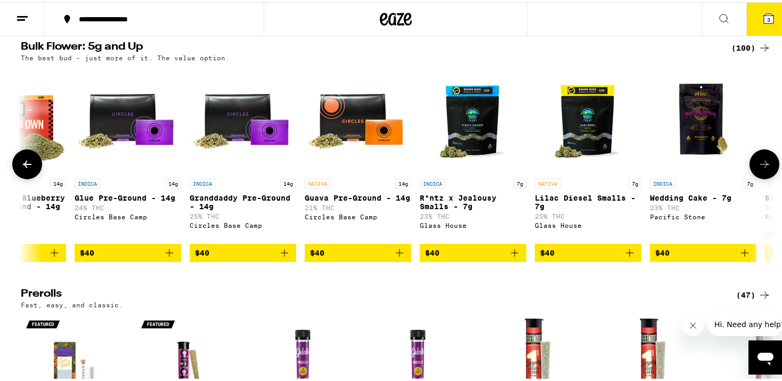
click at [764, 168] on icon at bounding box center [764, 162] width 13 height 13
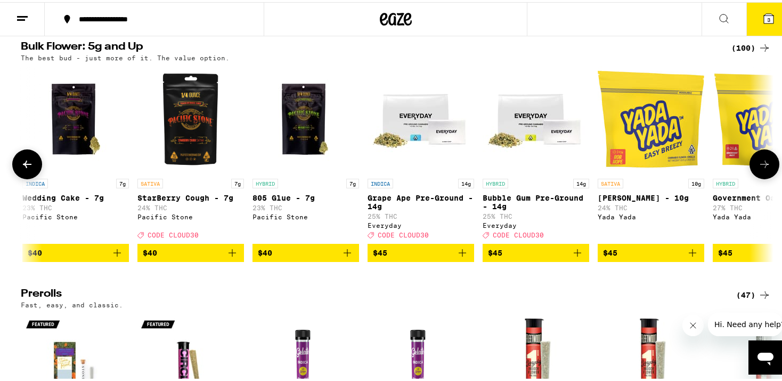
scroll to position [0, 2537]
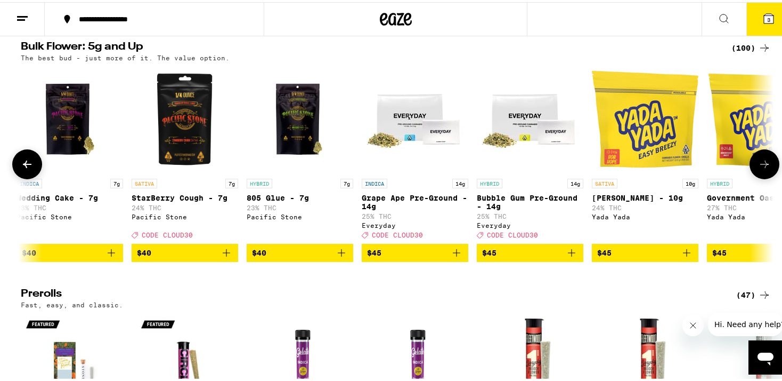
click at [764, 168] on icon at bounding box center [764, 162] width 13 height 13
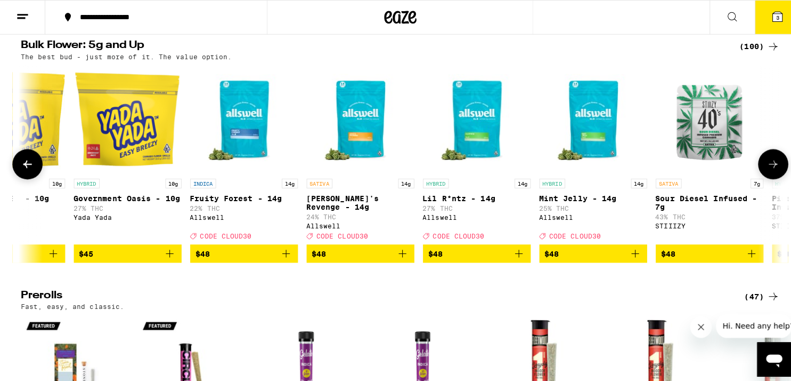
scroll to position [0, 3172]
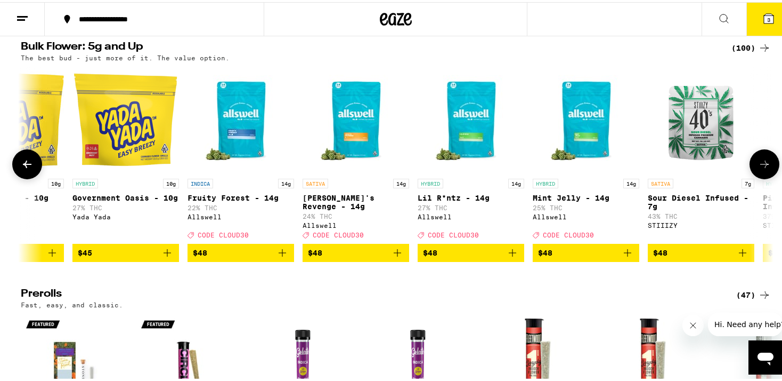
click at [245, 140] on img "Open page for Fruity Forest - 14g from Allswell" at bounding box center [241, 117] width 107 height 107
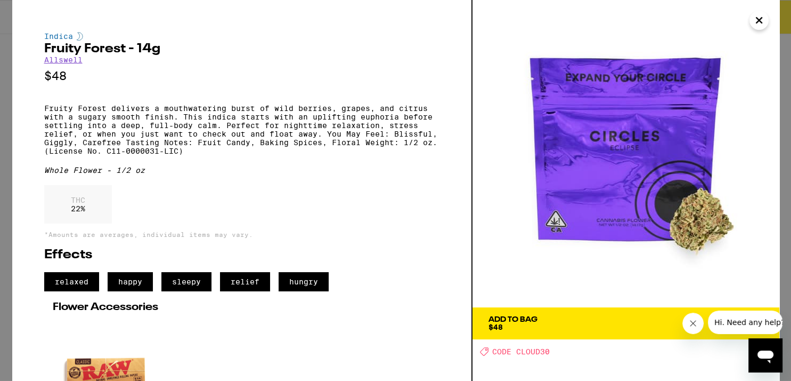
click at [777, 15] on img at bounding box center [626, 153] width 307 height 307
click at [760, 21] on icon "Close" at bounding box center [759, 20] width 5 height 5
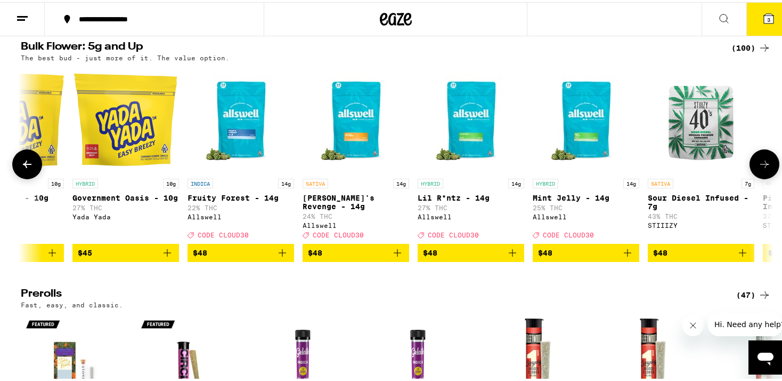
click at [252, 138] on img "Open page for Fruity Forest - 14g from Allswell" at bounding box center [241, 117] width 107 height 107
click at [23, 166] on icon at bounding box center [27, 161] width 9 height 7
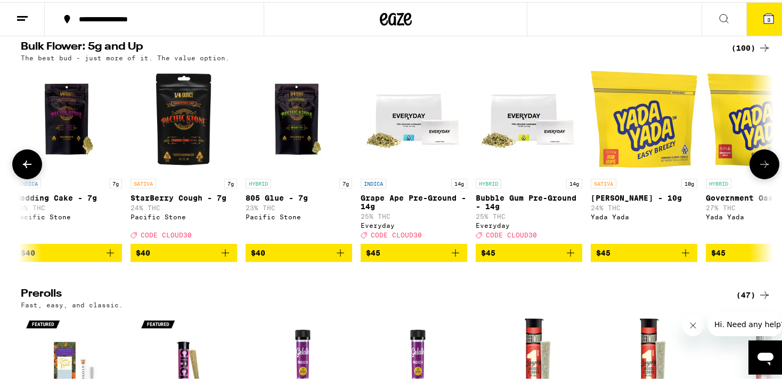
scroll to position [0, 2537]
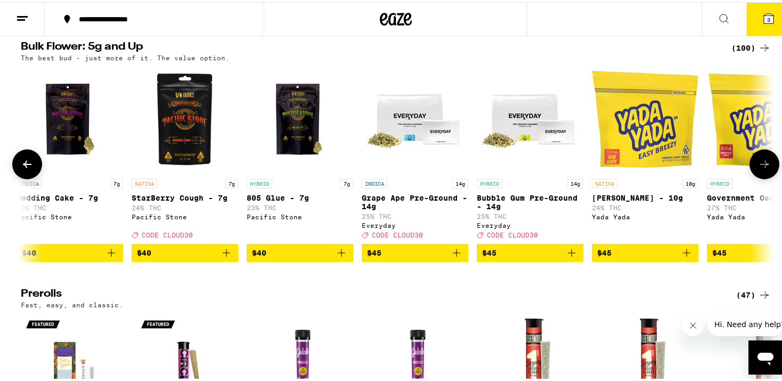
click at [23, 166] on icon at bounding box center [27, 161] width 9 height 7
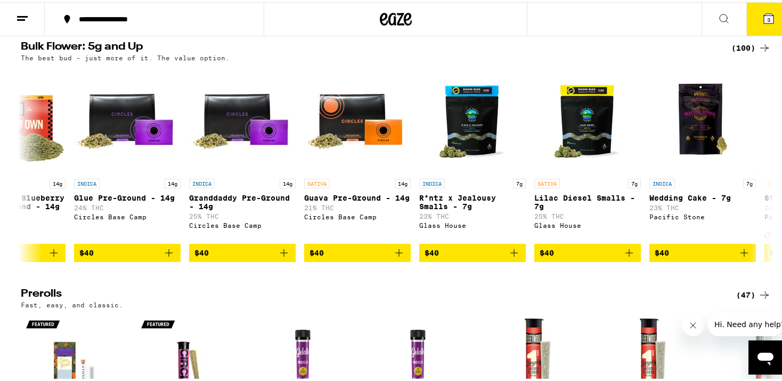
scroll to position [0, 1903]
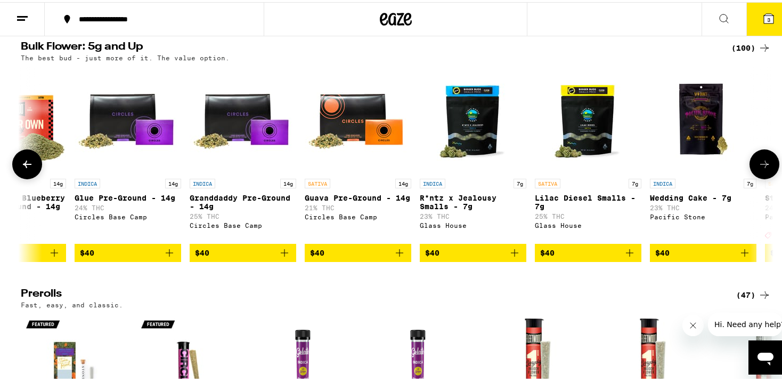
click at [670, 200] on p "Wedding Cake - 7g" at bounding box center [703, 195] width 107 height 9
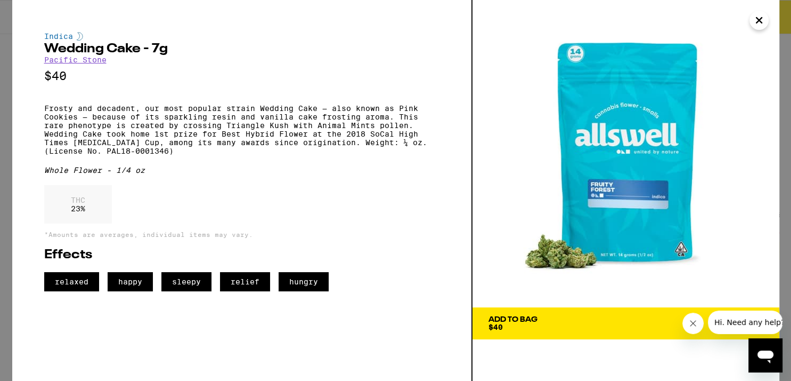
click at [755, 17] on icon "Close" at bounding box center [759, 20] width 13 height 16
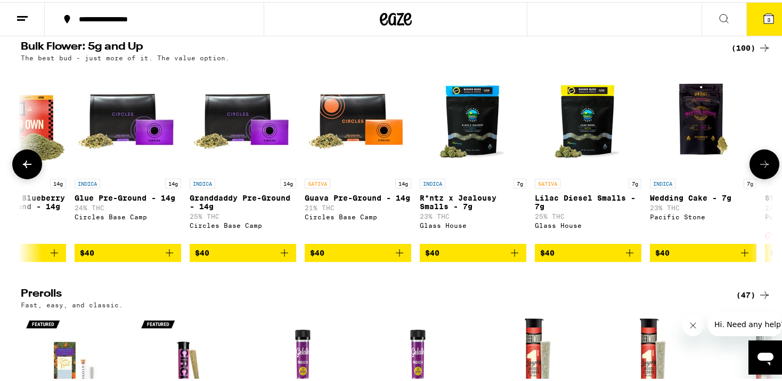
click at [691, 158] on img "Open page for Wedding Cake - 7g from Pacific Stone" at bounding box center [703, 117] width 107 height 107
click at [764, 168] on icon at bounding box center [764, 162] width 13 height 13
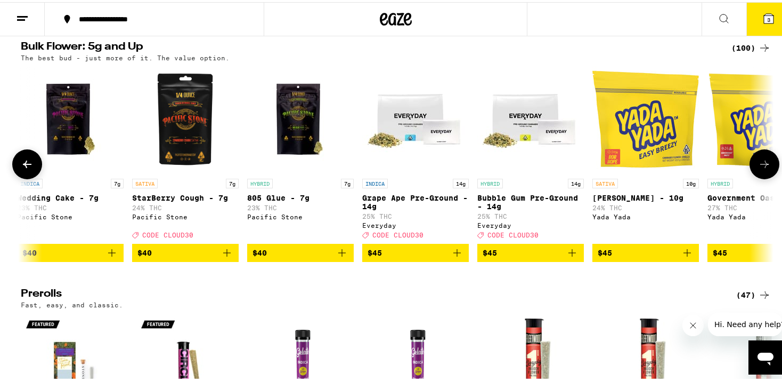
scroll to position [0, 2537]
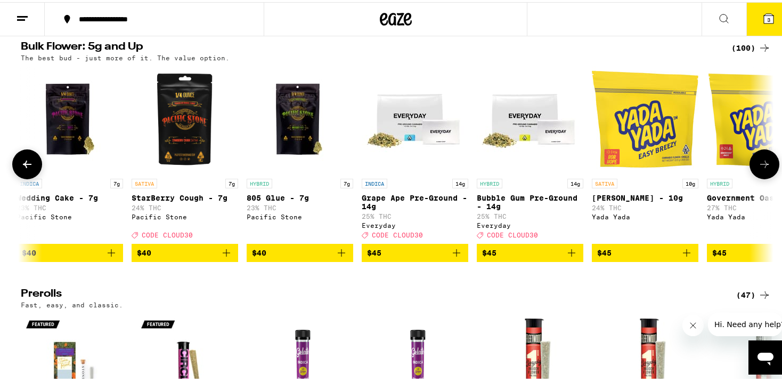
click at [767, 177] on button at bounding box center [765, 162] width 30 height 30
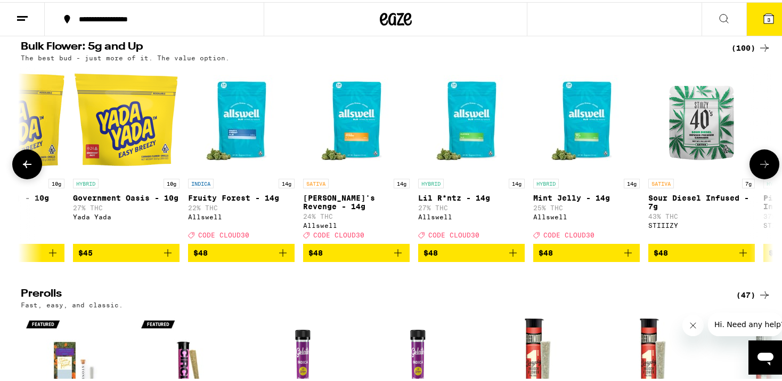
scroll to position [0, 3172]
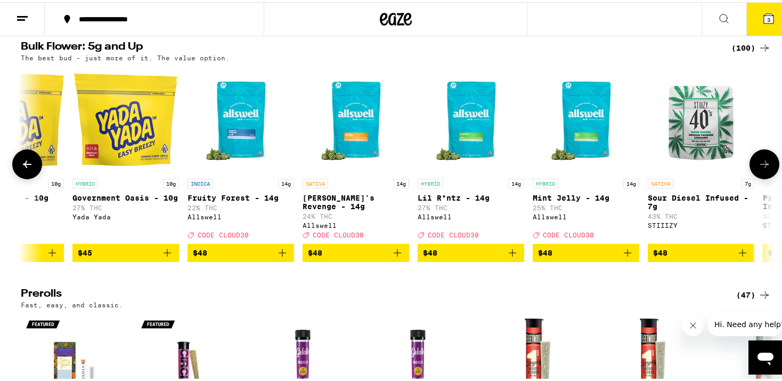
click at [767, 177] on button at bounding box center [765, 162] width 30 height 30
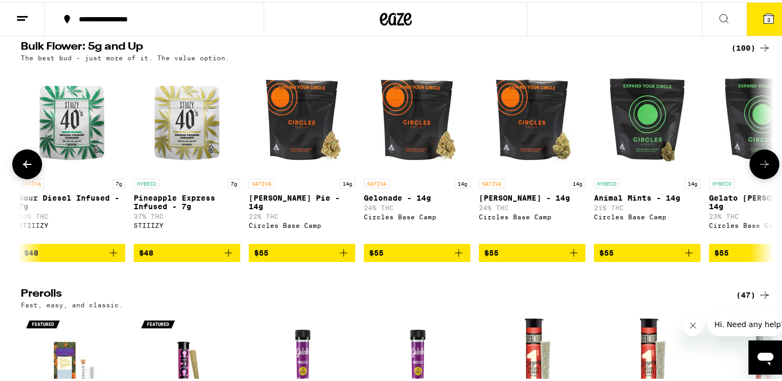
scroll to position [0, 3805]
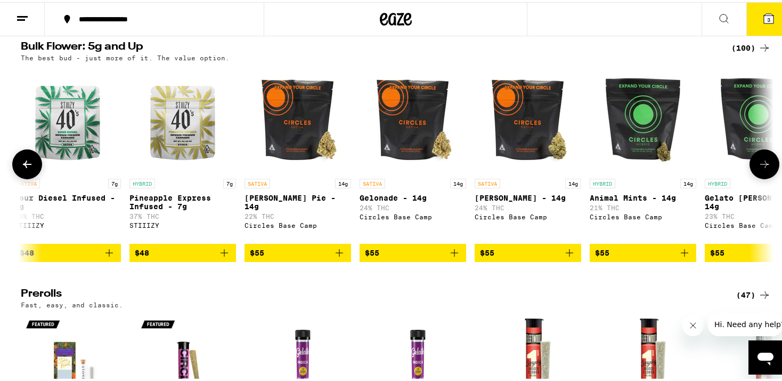
click at [767, 177] on button at bounding box center [765, 162] width 30 height 30
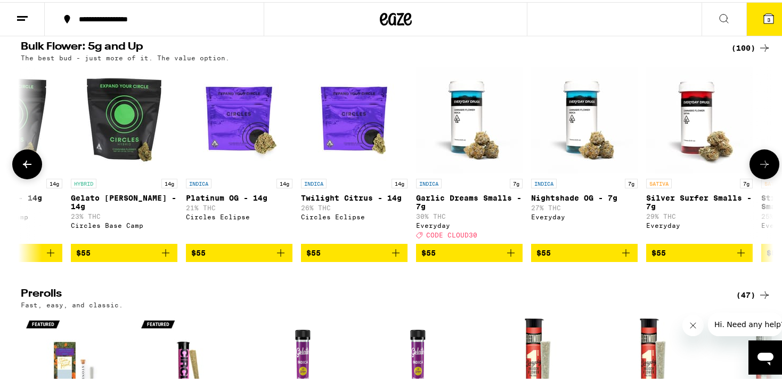
scroll to position [0, 4440]
click at [762, 168] on icon at bounding box center [764, 162] width 13 height 13
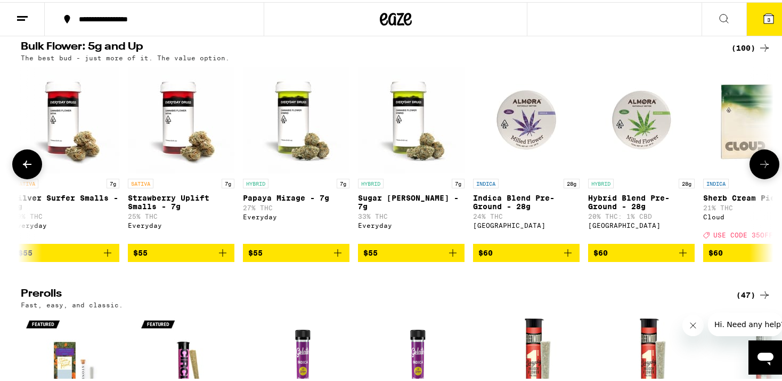
scroll to position [0, 5074]
click at [762, 168] on icon at bounding box center [764, 162] width 13 height 13
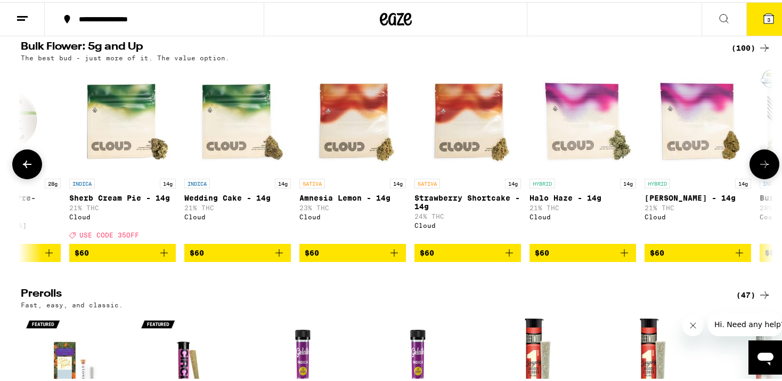
scroll to position [0, 5708]
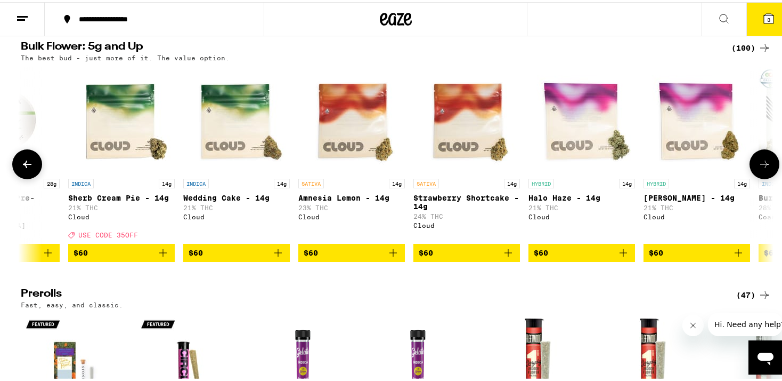
click at [23, 166] on icon at bounding box center [27, 161] width 9 height 7
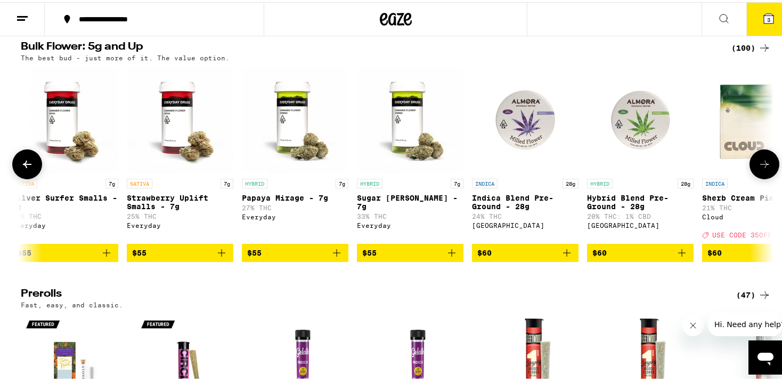
scroll to position [0, 5074]
click at [758, 168] on icon at bounding box center [764, 162] width 13 height 13
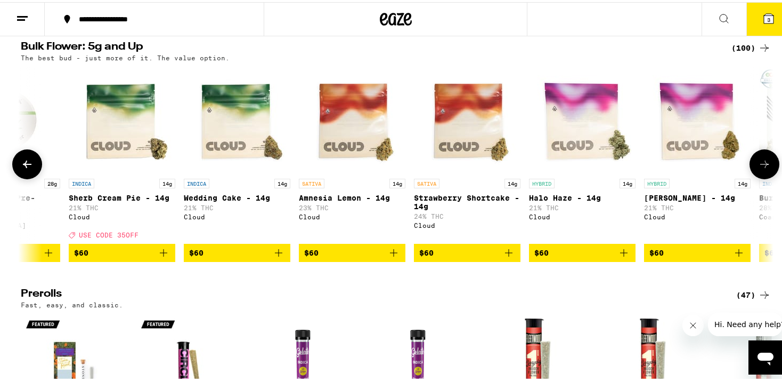
scroll to position [0, 5708]
click at [132, 171] on img "Open page for Sherb Cream Pie - 14g from Cloud" at bounding box center [121, 117] width 107 height 107
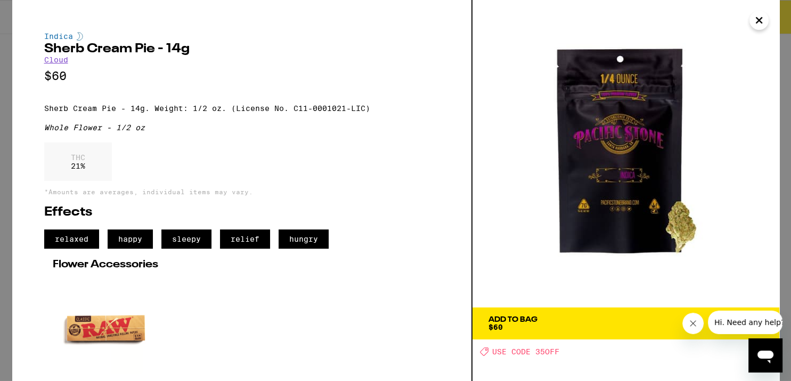
click at [521, 327] on div "Add To Bag $60" at bounding box center [513, 323] width 49 height 15
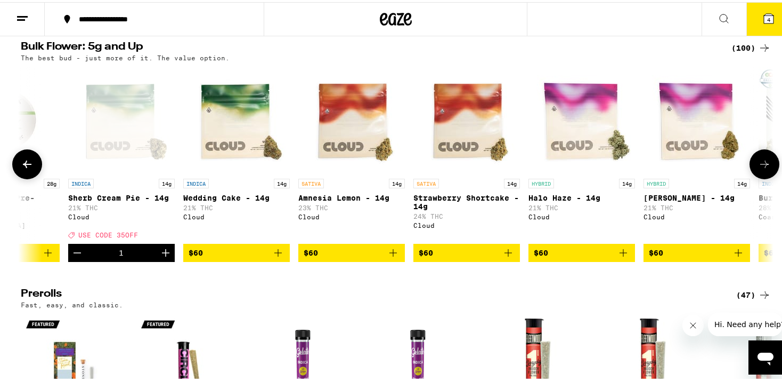
click at [229, 160] on img "Open page for Wedding Cake - 14g from Cloud" at bounding box center [236, 117] width 107 height 107
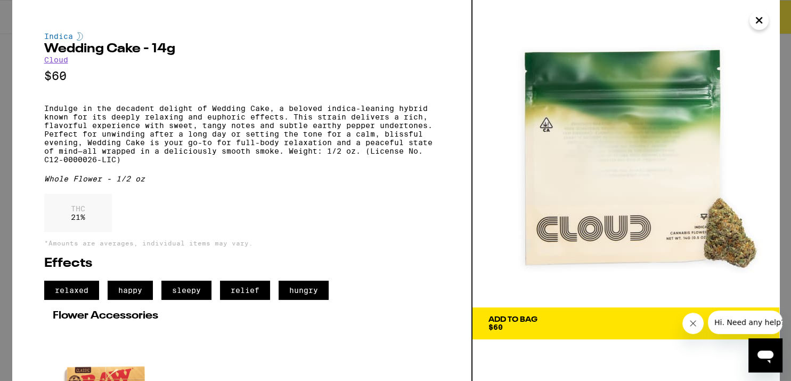
click at [563, 324] on span "Add To Bag $60" at bounding box center [626, 323] width 275 height 15
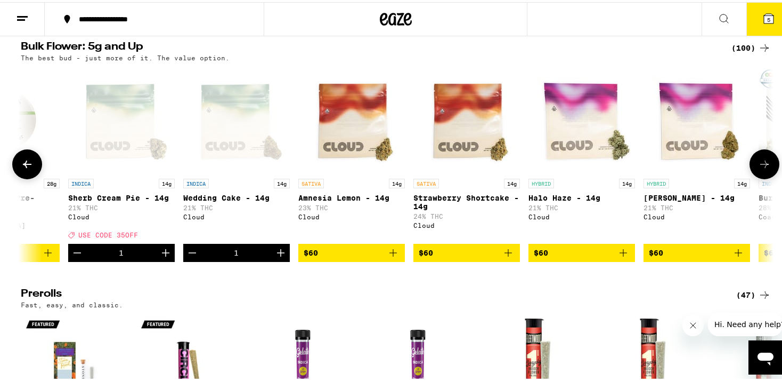
click at [25, 168] on icon at bounding box center [27, 162] width 13 height 13
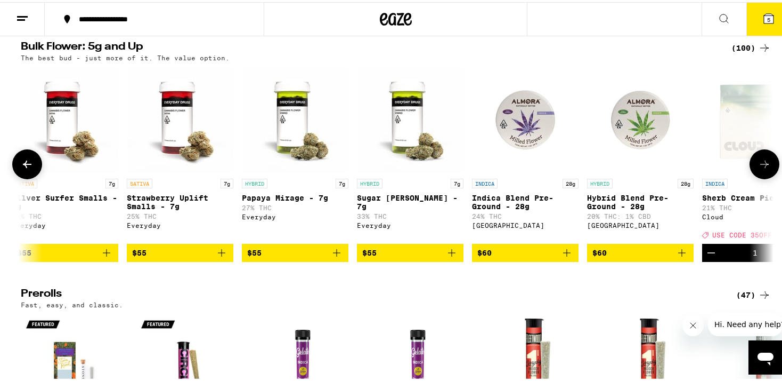
scroll to position [0, 5074]
click at [23, 166] on icon at bounding box center [27, 161] width 9 height 7
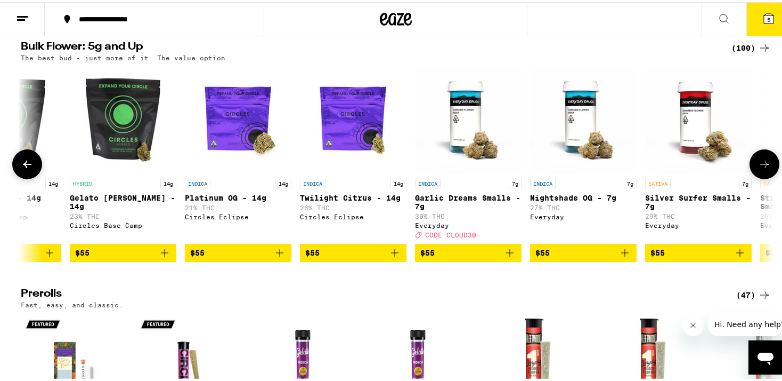
scroll to position [0, 4440]
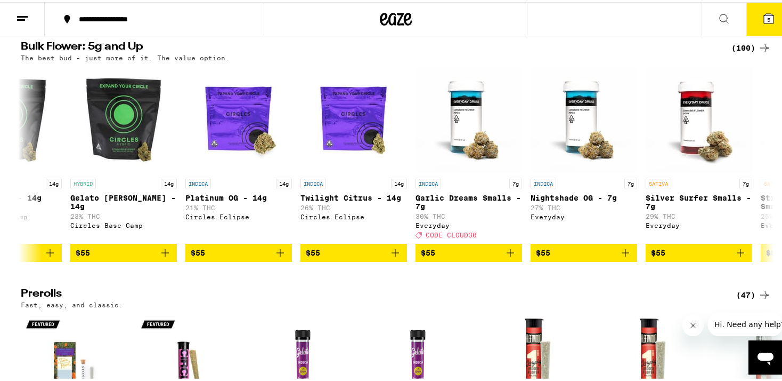
click at [763, 21] on icon at bounding box center [769, 16] width 13 height 13
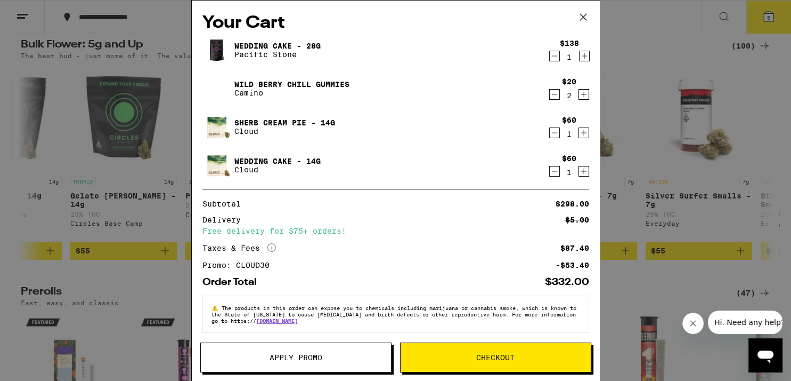
click at [550, 57] on icon "Decrement" at bounding box center [555, 56] width 10 height 13
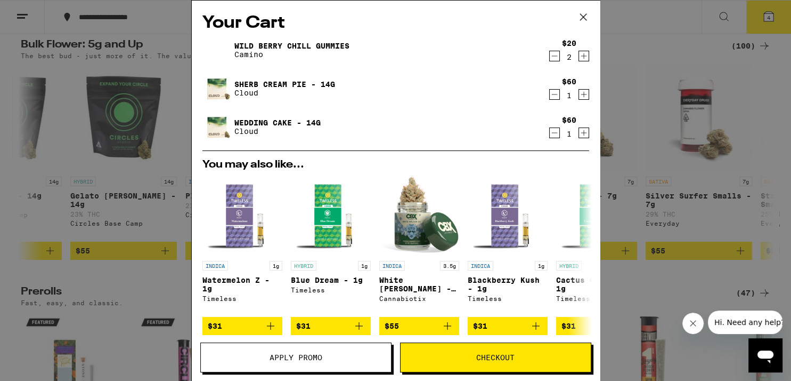
click at [342, 357] on span "Apply Promo" at bounding box center [296, 356] width 190 height 7
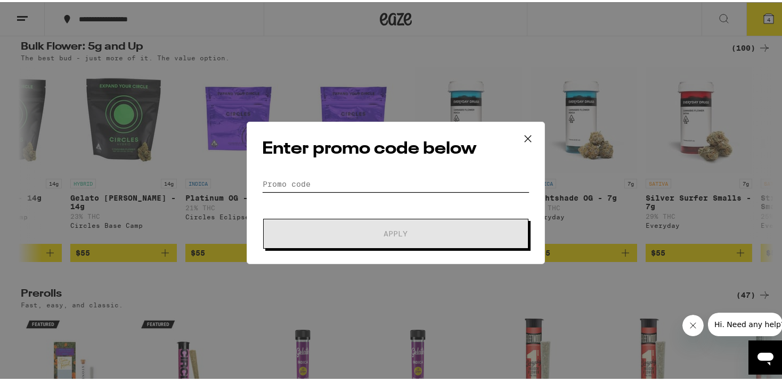
click at [286, 182] on input "Promo Code" at bounding box center [396, 182] width 268 height 16
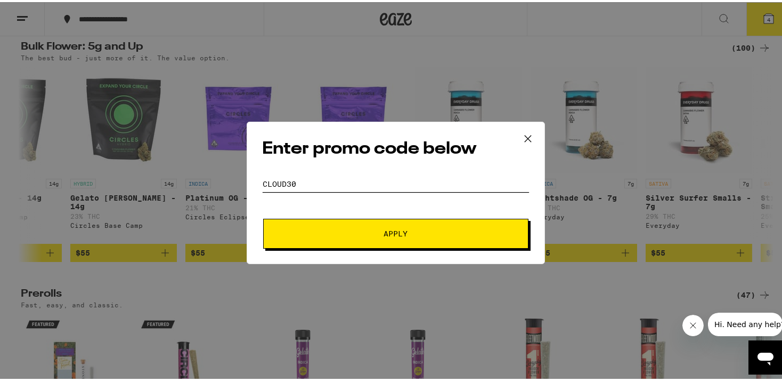
type input "cloud30"
click at [263, 216] on button "Apply" at bounding box center [395, 231] width 265 height 30
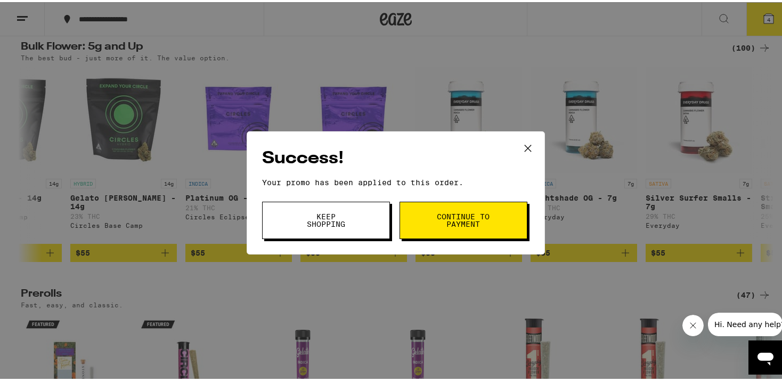
click at [426, 227] on button "Continue to payment" at bounding box center [464, 217] width 128 height 37
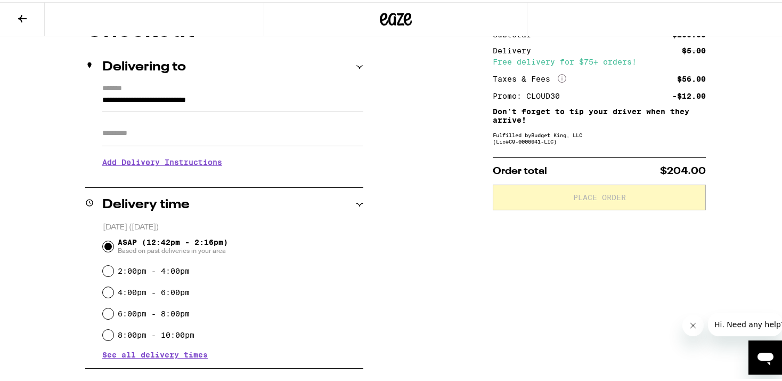
scroll to position [112, 0]
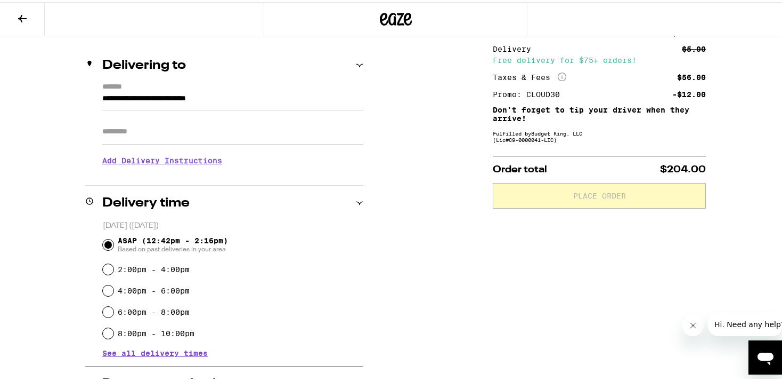
click at [17, 15] on icon at bounding box center [22, 16] width 13 height 13
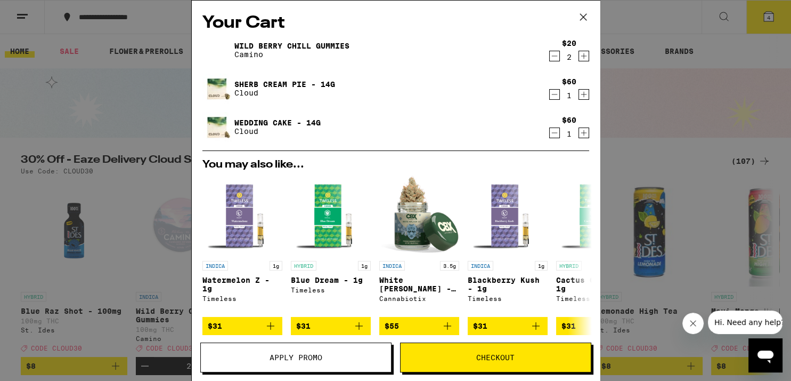
click at [550, 57] on icon "Decrement" at bounding box center [555, 56] width 10 height 13
click at [331, 357] on span "Apply Promo" at bounding box center [296, 356] width 190 height 7
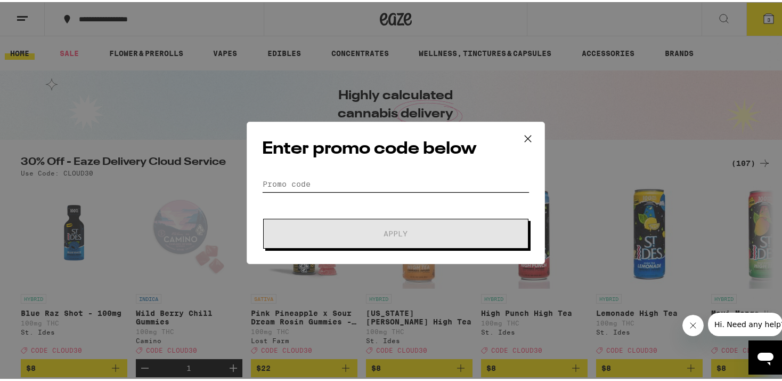
click at [302, 177] on input "Promo Code" at bounding box center [396, 182] width 268 height 16
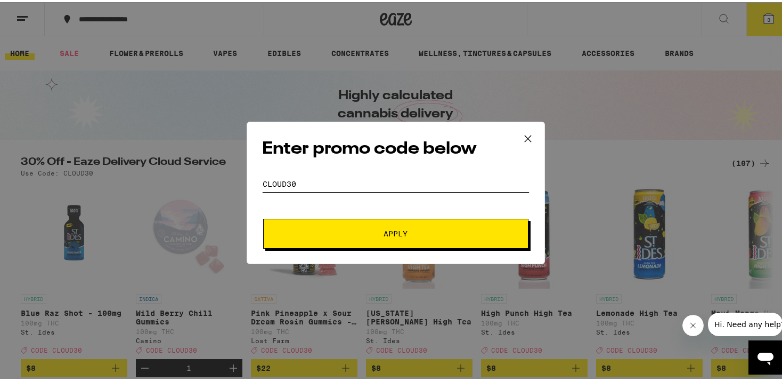
type input "cloud30"
click at [263, 216] on button "Apply" at bounding box center [395, 231] width 265 height 30
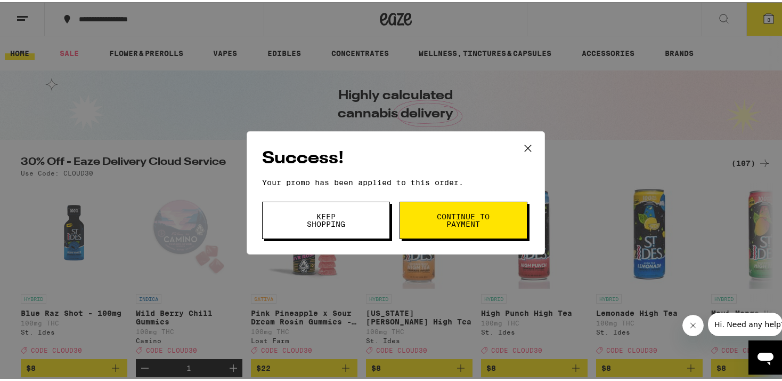
click at [419, 233] on button "Continue to payment" at bounding box center [464, 217] width 128 height 37
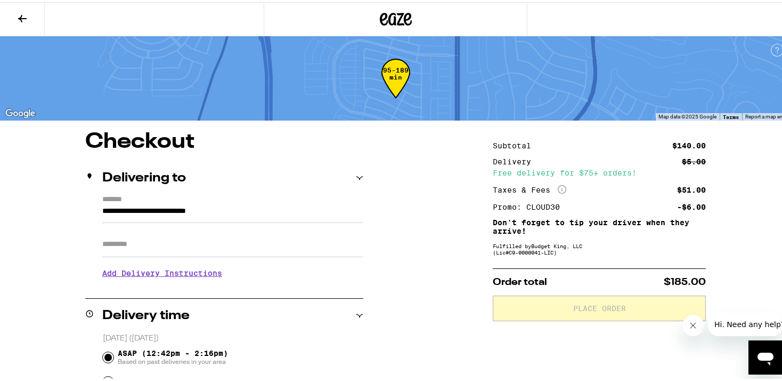
click at [24, 14] on icon at bounding box center [22, 16] width 13 height 13
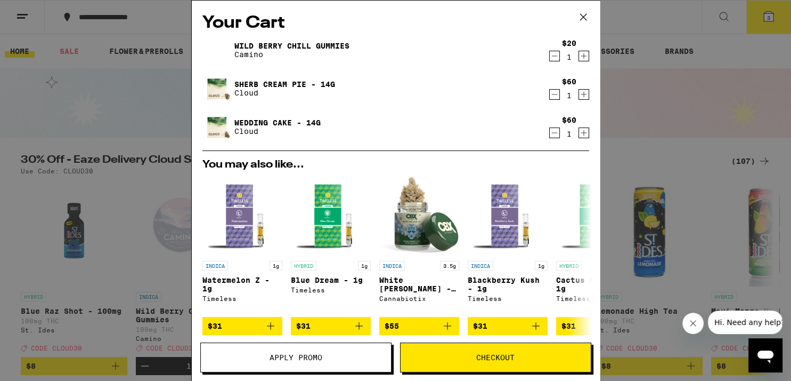
click at [667, 97] on div "Your Cart Wild [PERSON_NAME] Chill Gummies Camino $20 1 Sherb Cream Pie - 14g C…" at bounding box center [395, 190] width 791 height 381
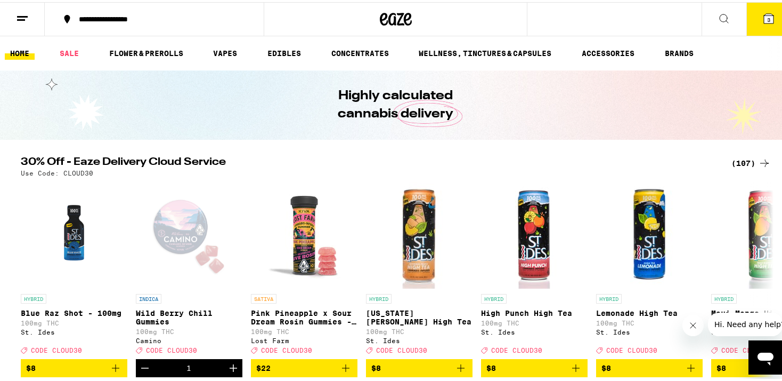
click at [762, 159] on icon at bounding box center [764, 161] width 13 height 13
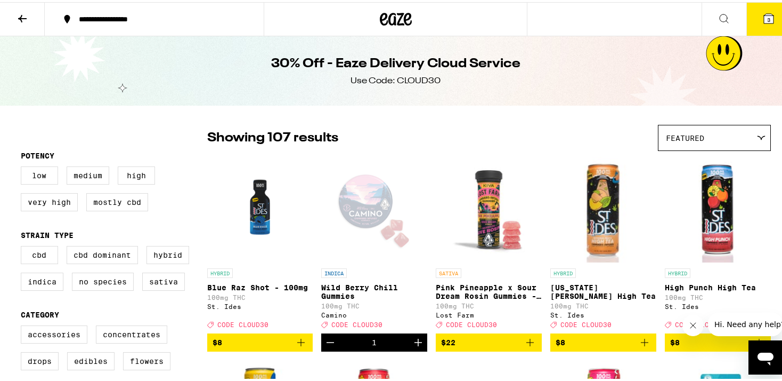
click at [762, 159] on img "Open page for High Punch High Tea from St. Ides" at bounding box center [718, 207] width 106 height 107
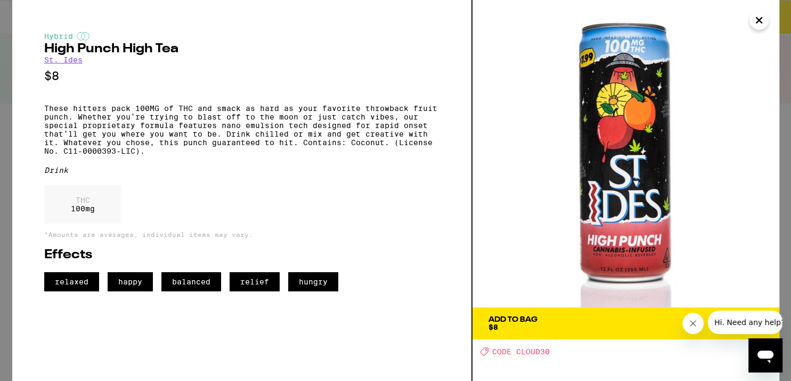
click at [762, 159] on img at bounding box center [626, 153] width 307 height 307
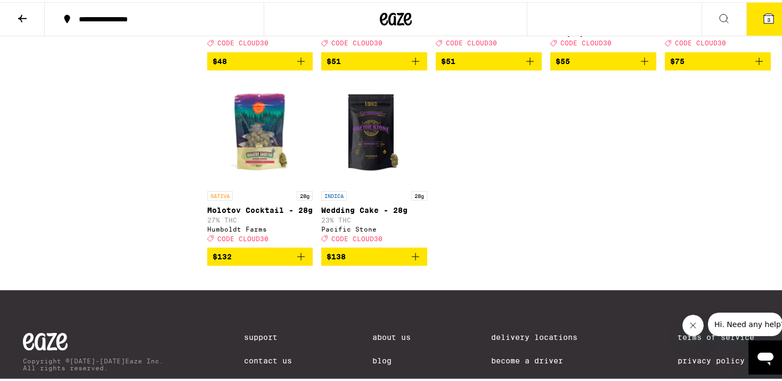
scroll to position [4446, 0]
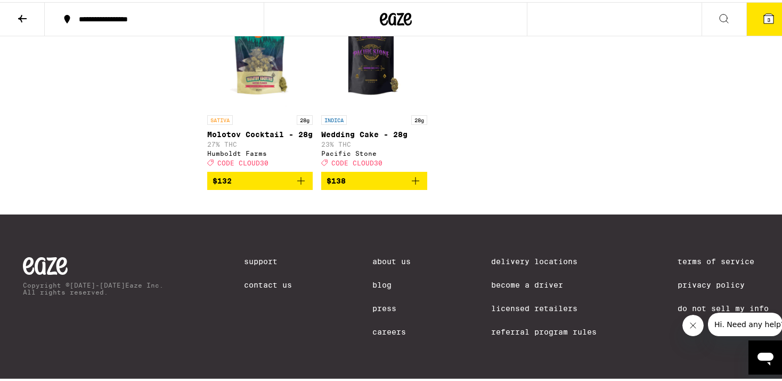
click at [394, 185] on span "$138" at bounding box center [374, 178] width 95 height 13
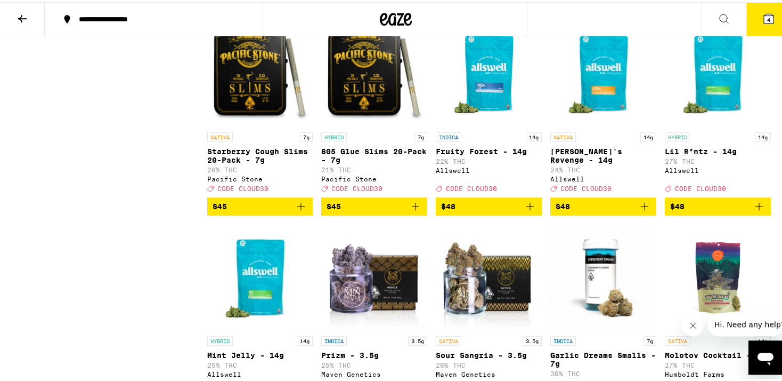
scroll to position [3940, 0]
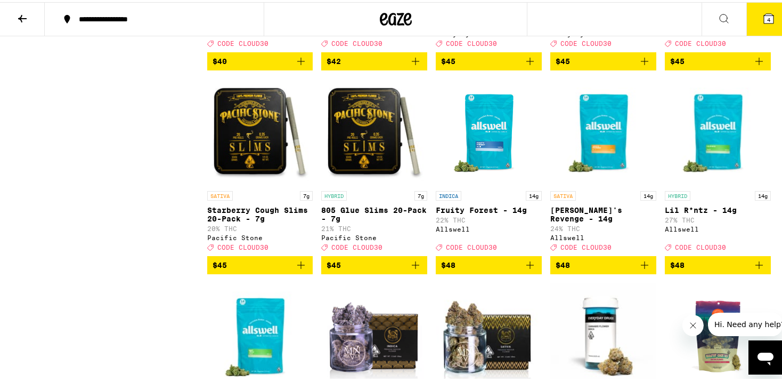
click at [764, 16] on icon at bounding box center [769, 17] width 10 height 10
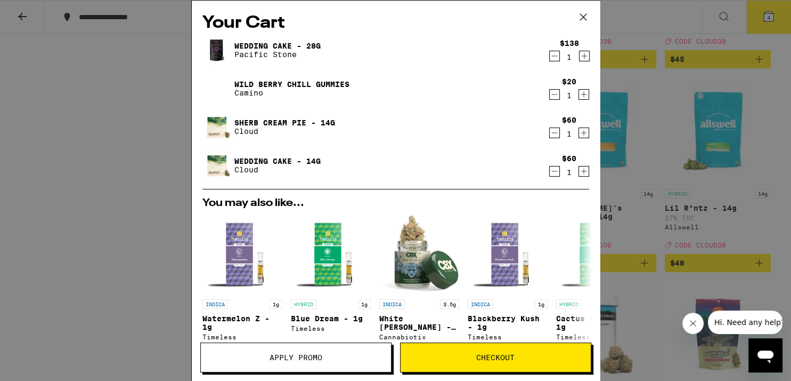
click at [550, 132] on icon "Decrement" at bounding box center [555, 132] width 10 height 13
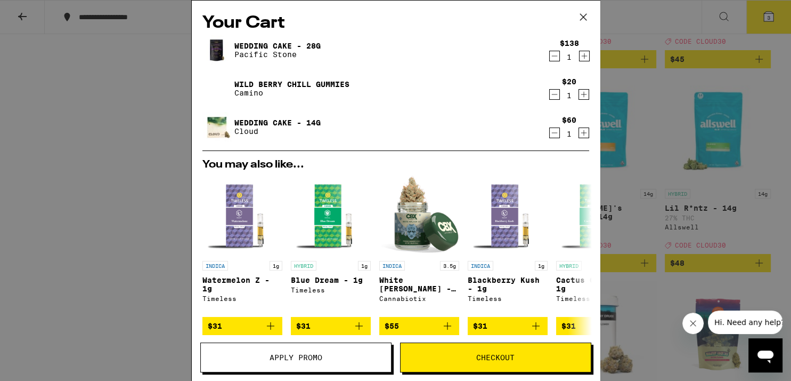
click at [550, 135] on icon "Decrement" at bounding box center [555, 132] width 10 height 13
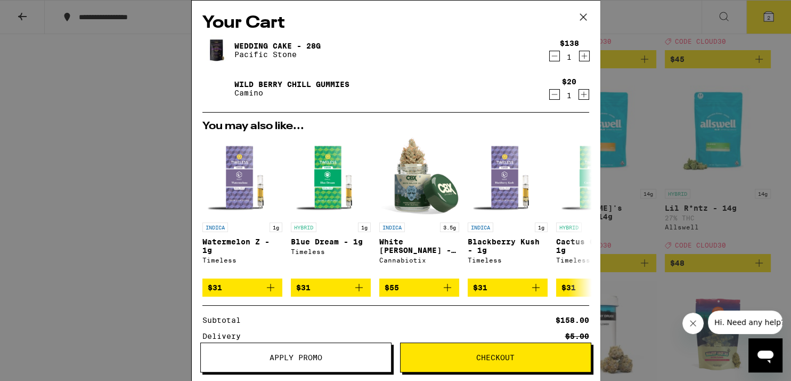
click at [310, 351] on button "Apply Promo" at bounding box center [295, 357] width 191 height 30
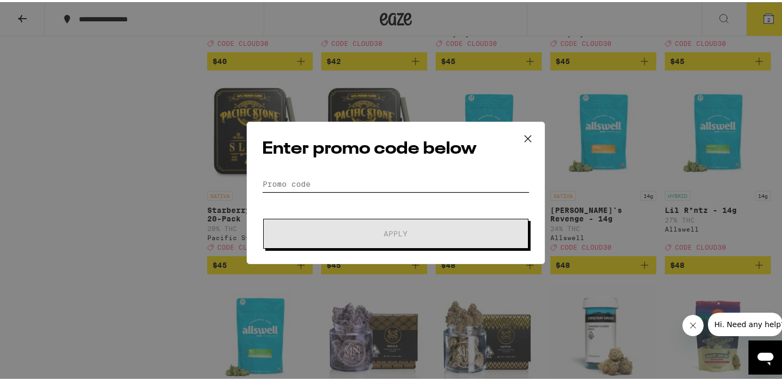
click at [303, 177] on input "Promo Code" at bounding box center [396, 182] width 268 height 16
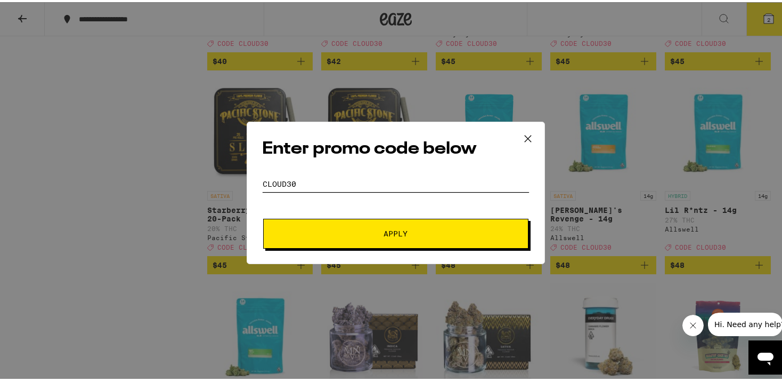
type input "cloud30"
click at [263, 216] on button "Apply" at bounding box center [395, 231] width 265 height 30
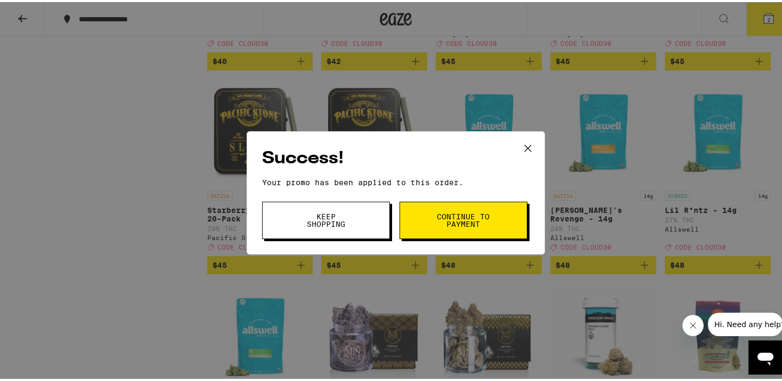
click at [450, 224] on span "Continue to payment" at bounding box center [463, 218] width 54 height 15
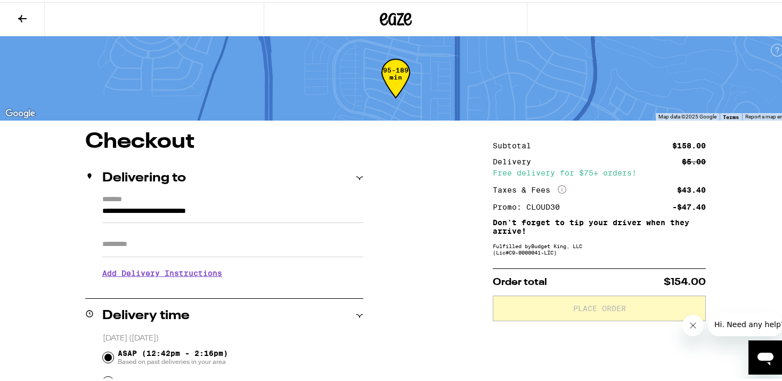
click at [25, 15] on icon at bounding box center [22, 16] width 13 height 13
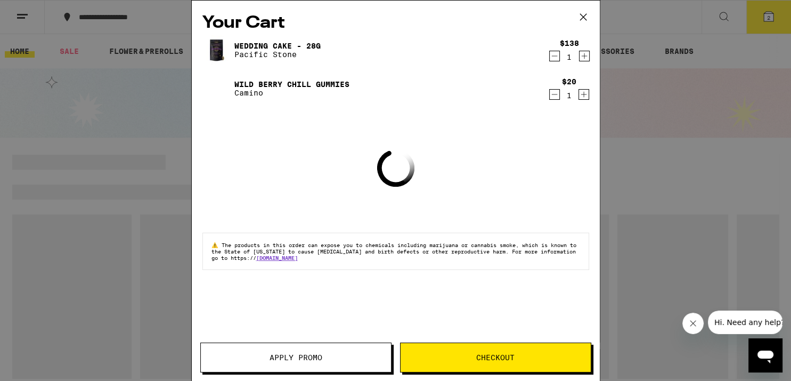
click at [72, 107] on div "Your Cart Wedding Cake - 28g Pacific Stone $138 1 Wild [PERSON_NAME] Chill Gumm…" at bounding box center [395, 190] width 791 height 381
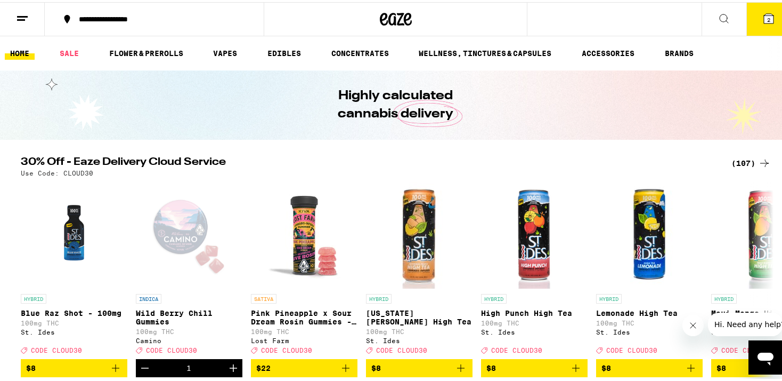
click at [591, 18] on div "**********" at bounding box center [395, 17] width 791 height 34
click at [549, 29] on div "**********" at bounding box center [395, 17] width 791 height 34
click at [552, 25] on div "**********" at bounding box center [395, 17] width 791 height 34
click at [720, 13] on icon at bounding box center [724, 16] width 9 height 9
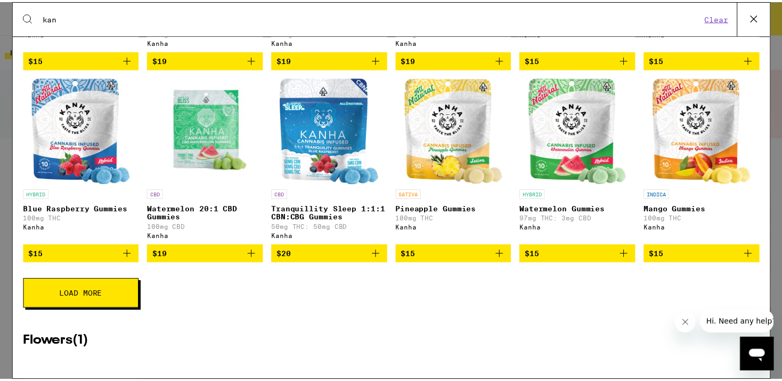
scroll to position [112, 0]
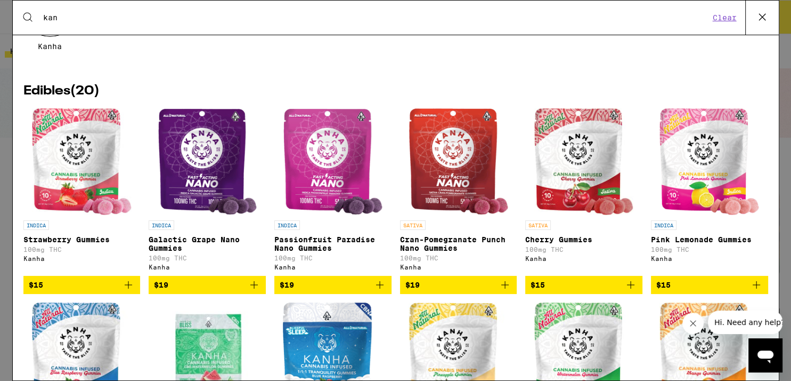
type input "kan"
click at [83, 166] on img "Open page for Strawberry Gummies from Kanha" at bounding box center [82, 161] width 100 height 107
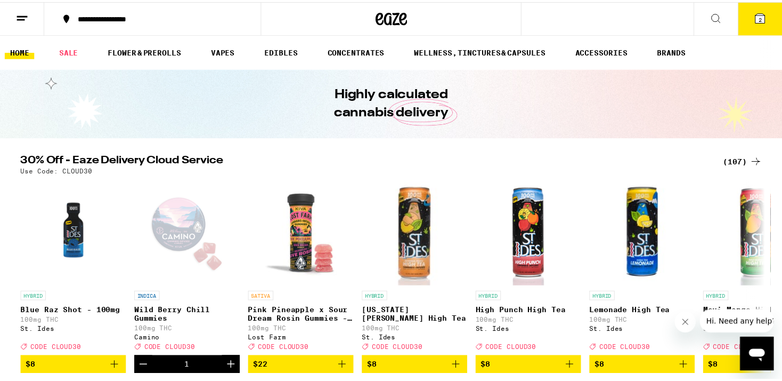
scroll to position [112, 0]
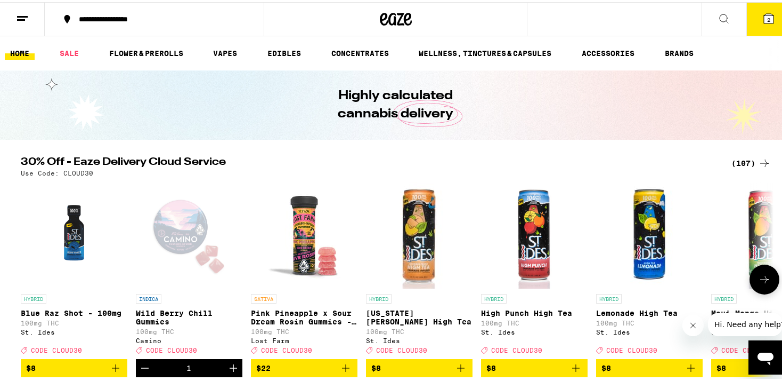
click at [761, 281] on icon at bounding box center [765, 276] width 9 height 7
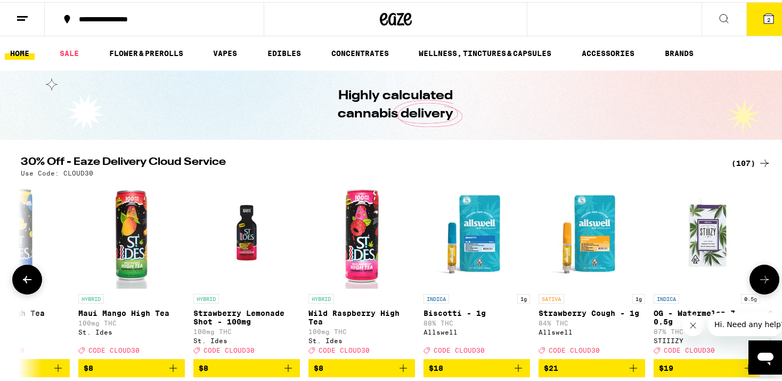
click at [761, 281] on icon at bounding box center [765, 276] width 9 height 7
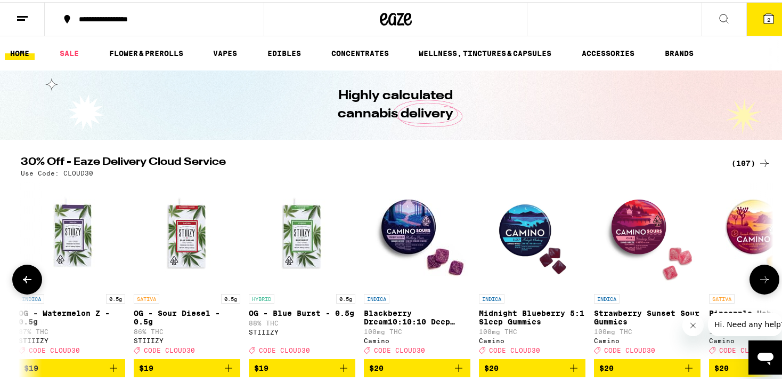
click at [761, 281] on icon at bounding box center [765, 276] width 9 height 7
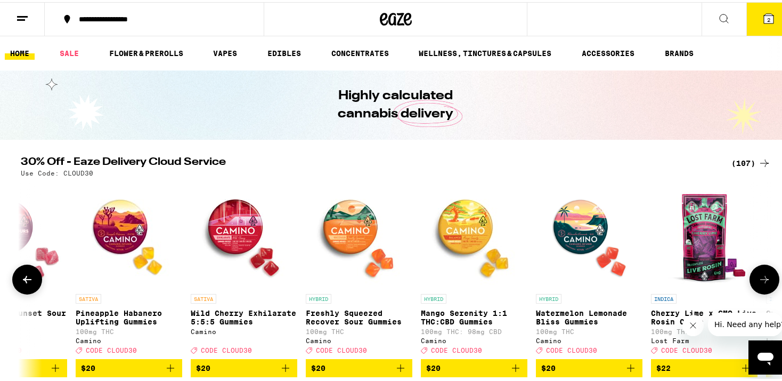
click at [761, 281] on icon at bounding box center [765, 276] width 9 height 7
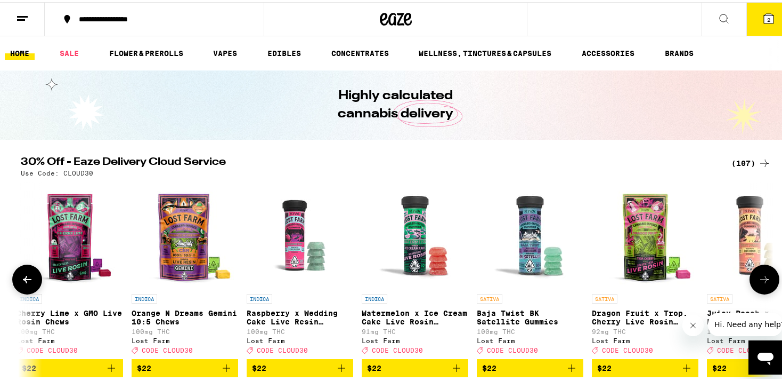
click at [761, 281] on icon at bounding box center [765, 276] width 9 height 7
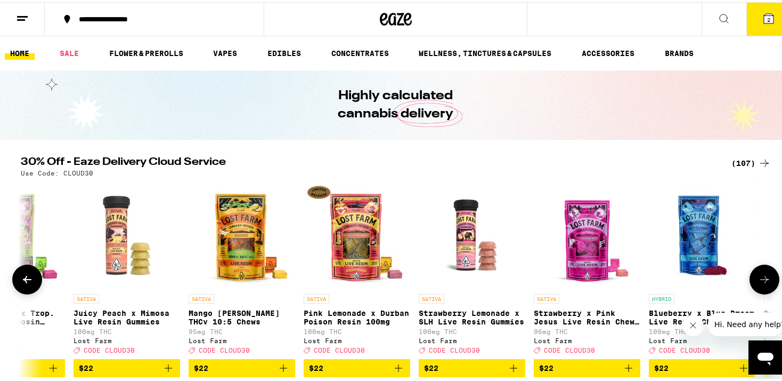
click at [761, 281] on icon at bounding box center [765, 276] width 9 height 7
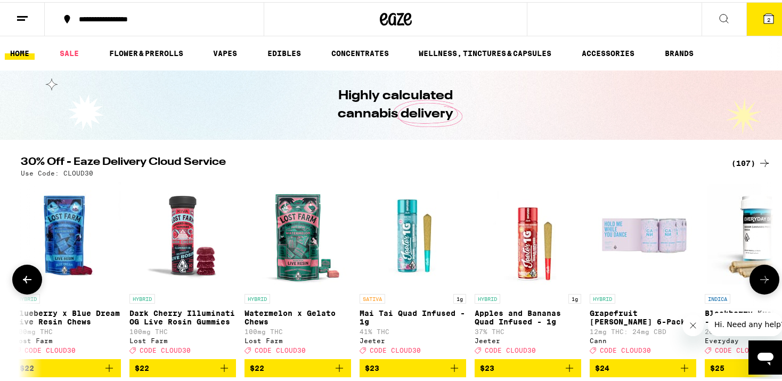
click at [761, 281] on icon at bounding box center [765, 276] width 9 height 7
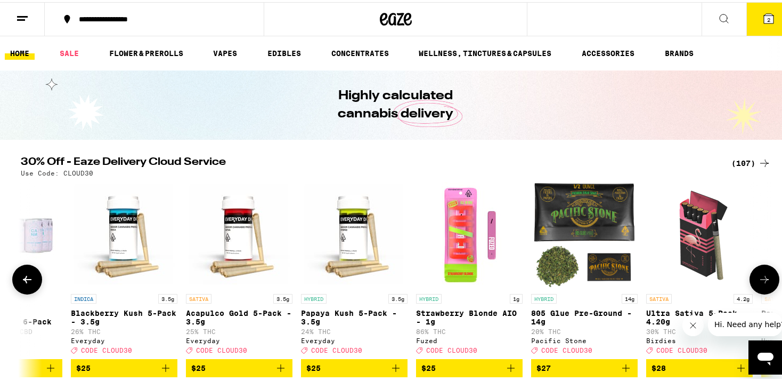
click at [761, 281] on icon at bounding box center [765, 276] width 9 height 7
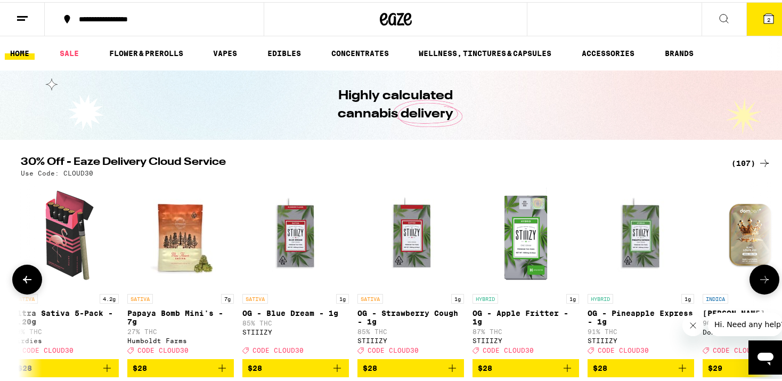
click at [761, 281] on icon at bounding box center [765, 276] width 9 height 7
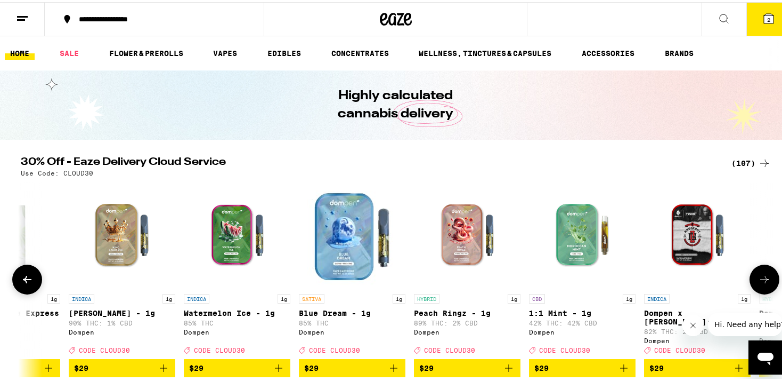
click at [761, 281] on icon at bounding box center [765, 276] width 9 height 7
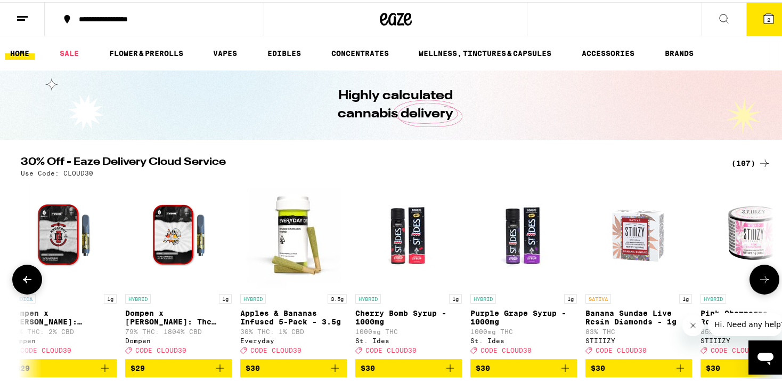
click at [761, 281] on icon at bounding box center [765, 276] width 9 height 7
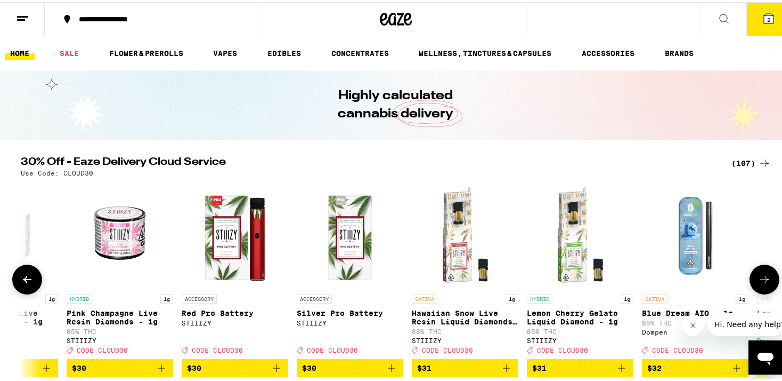
click at [761, 281] on icon at bounding box center [765, 276] width 9 height 7
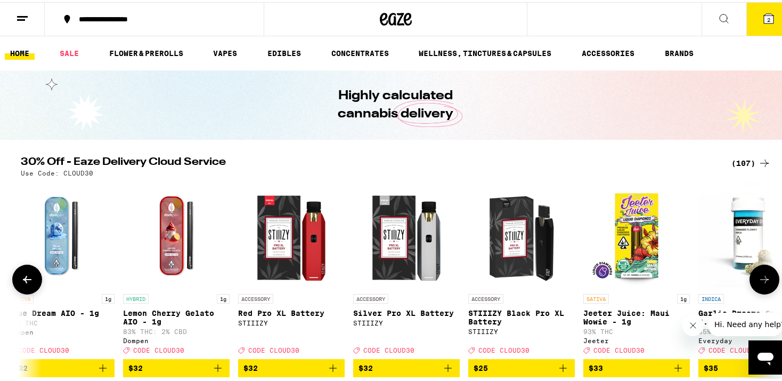
click at [761, 281] on icon at bounding box center [765, 276] width 9 height 7
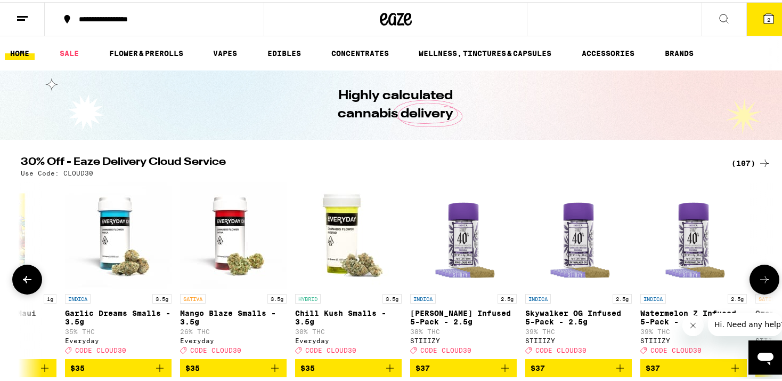
scroll to position [0, 8245]
click at [761, 281] on icon at bounding box center [765, 276] width 9 height 7
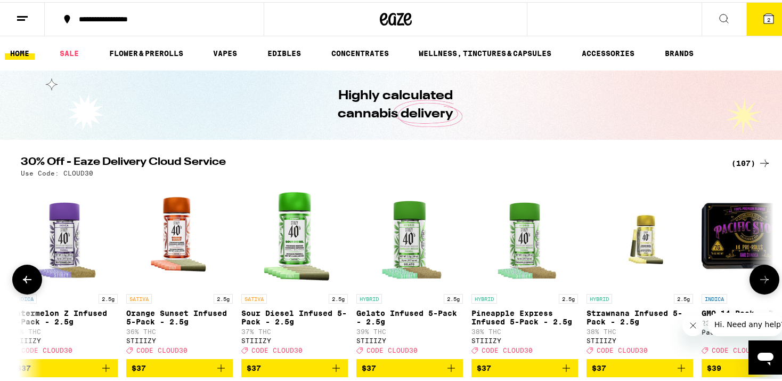
scroll to position [0, 8879]
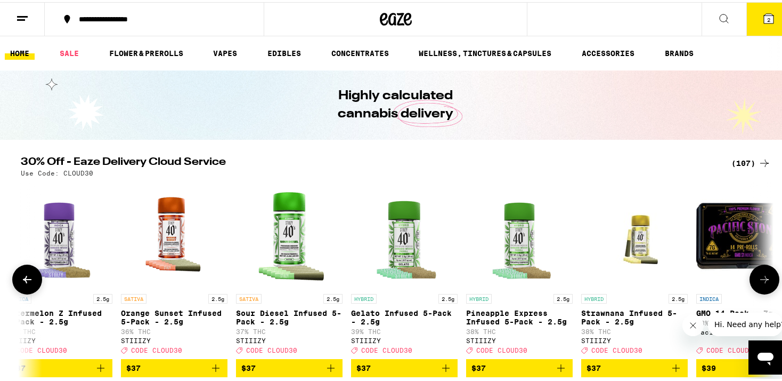
click at [761, 281] on icon at bounding box center [765, 276] width 9 height 7
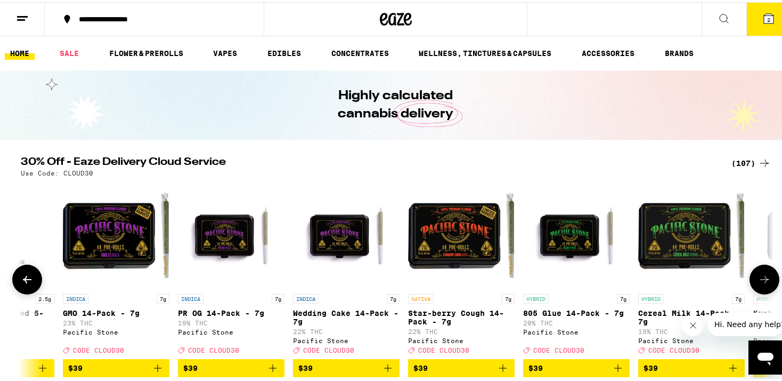
scroll to position [0, 9513]
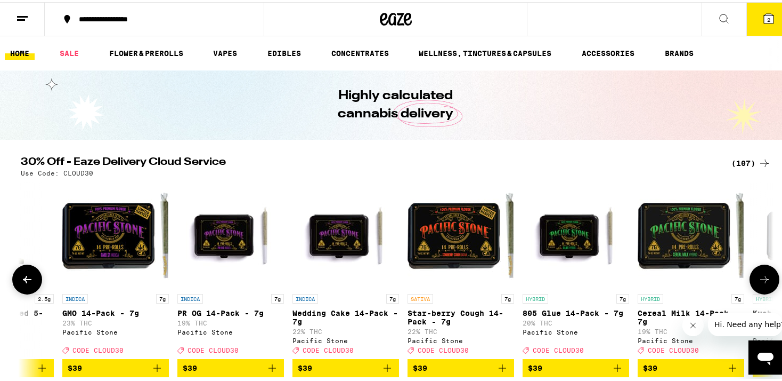
click at [761, 281] on icon at bounding box center [765, 276] width 9 height 7
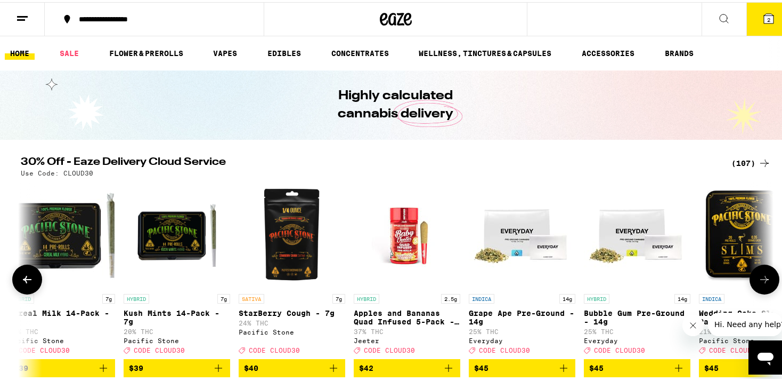
scroll to position [0, 10147]
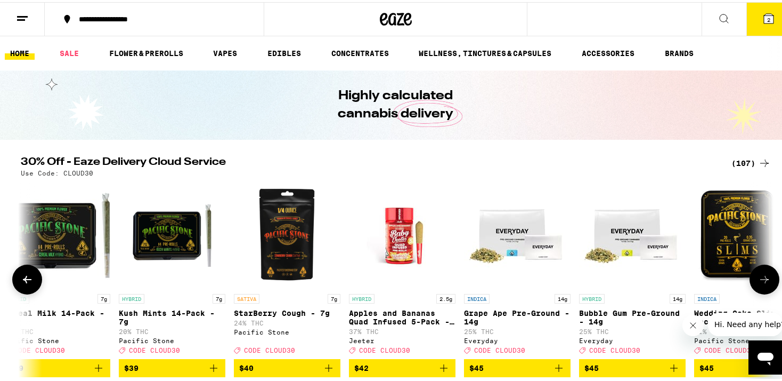
click at [761, 281] on icon at bounding box center [765, 276] width 9 height 7
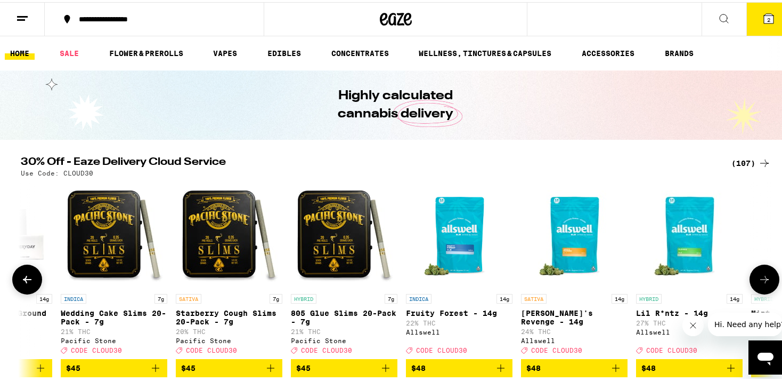
scroll to position [0, 10782]
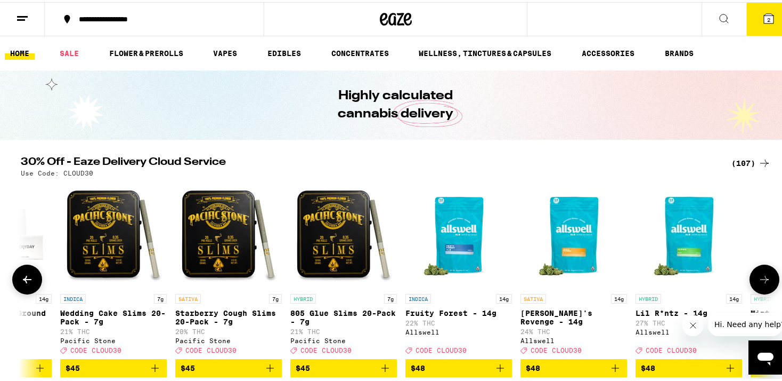
click at [761, 281] on icon at bounding box center [765, 276] width 9 height 7
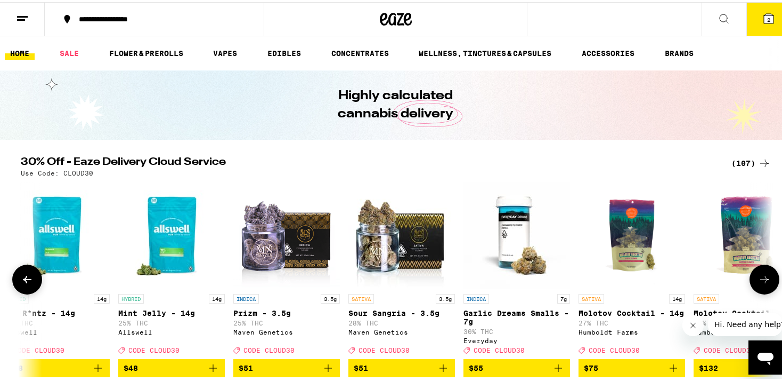
scroll to position [0, 11416]
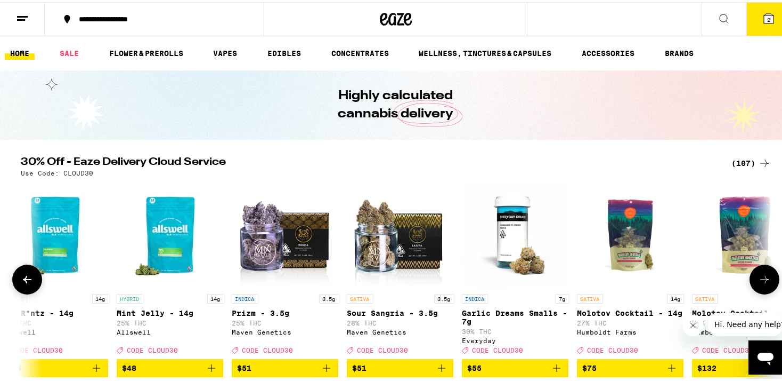
click at [761, 281] on icon at bounding box center [765, 276] width 9 height 7
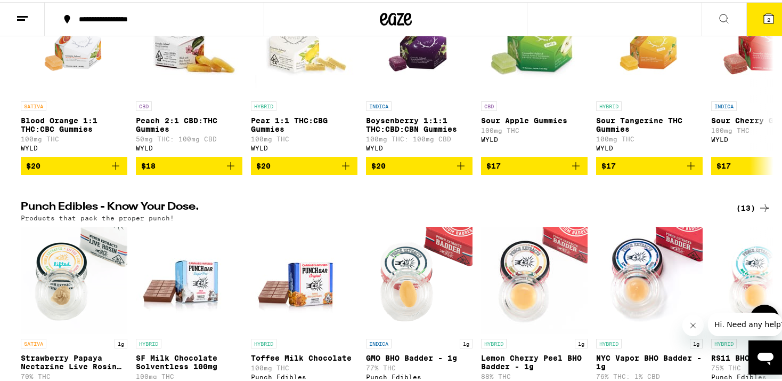
scroll to position [890, 0]
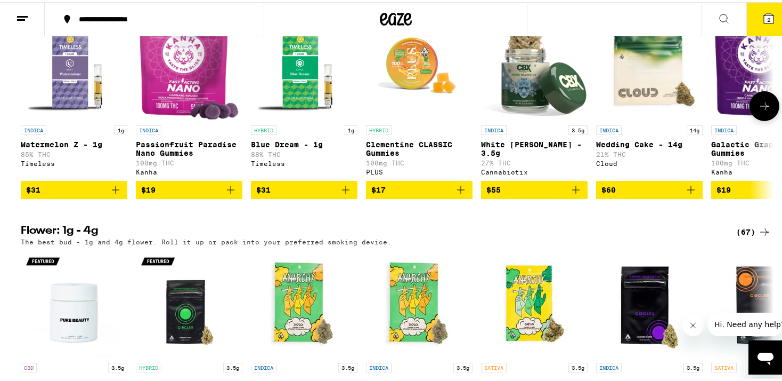
click at [179, 118] on img "Open page for Passionfruit Paradise Nano Gummies from Kanha" at bounding box center [189, 64] width 100 height 107
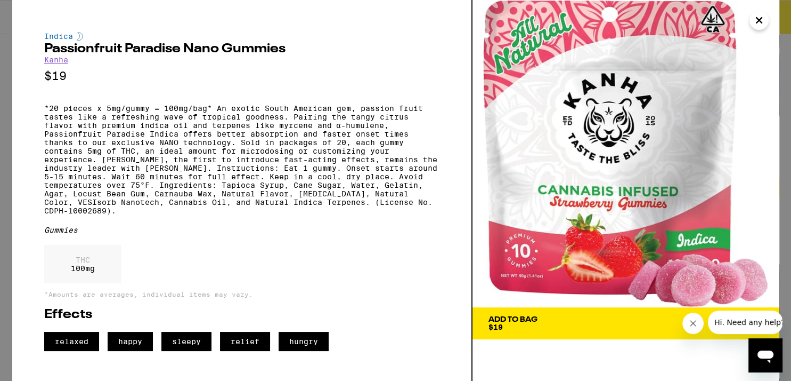
click at [762, 25] on icon "Close" at bounding box center [759, 20] width 13 height 16
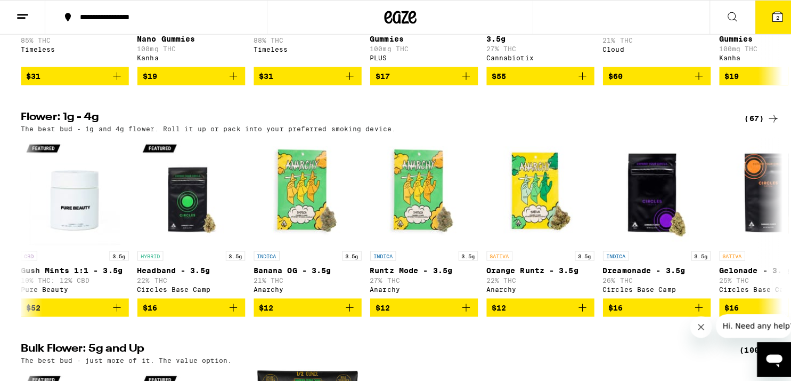
scroll to position [721, 0]
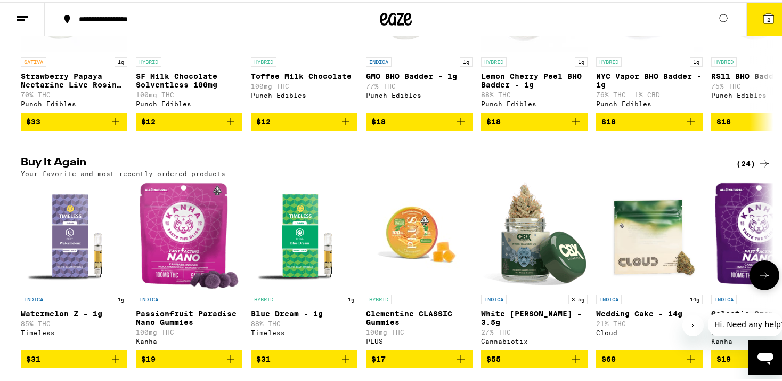
click at [177, 287] on img "Open page for Passionfruit Paradise Nano Gummies from Kanha" at bounding box center [189, 233] width 100 height 107
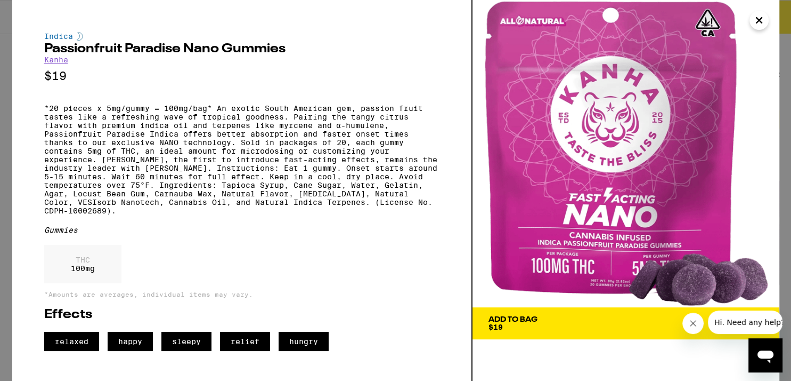
click at [573, 337] on button "Add To Bag $19" at bounding box center [626, 323] width 307 height 32
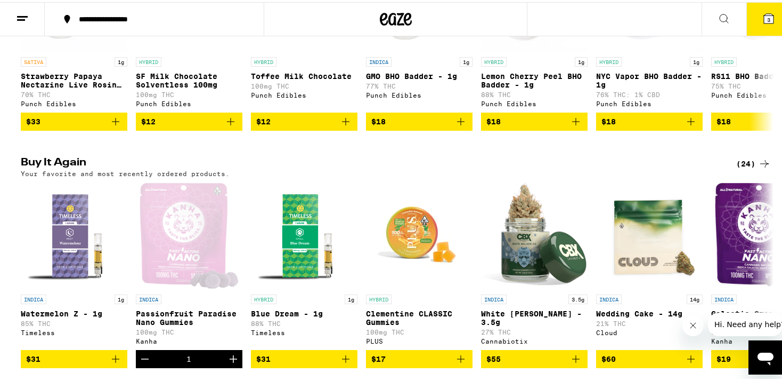
click at [767, 18] on span "3" at bounding box center [768, 17] width 3 height 6
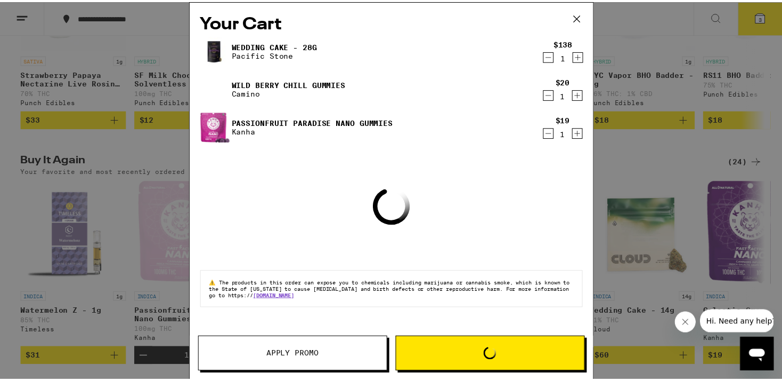
scroll to position [0, 11567]
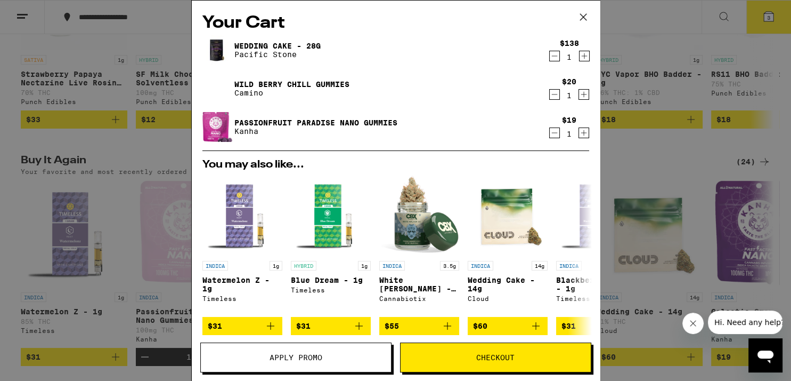
click at [550, 94] on icon "Decrement" at bounding box center [555, 94] width 10 height 13
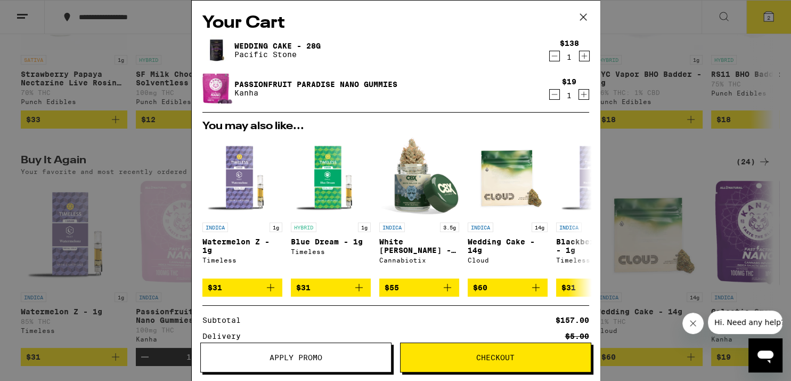
click at [278, 361] on span "Apply Promo" at bounding box center [296, 356] width 53 height 7
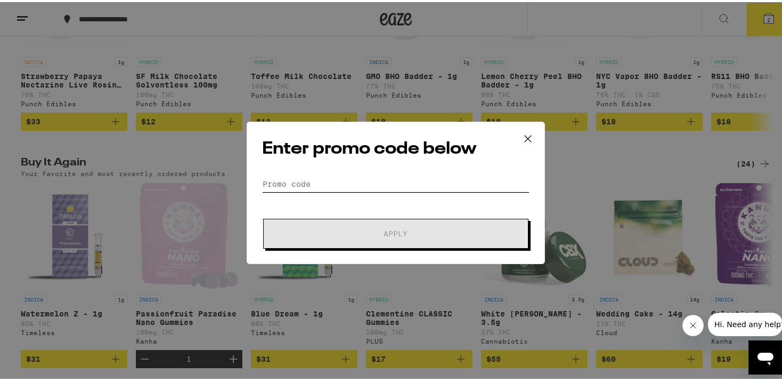
click at [300, 177] on input "Promo Code" at bounding box center [396, 182] width 268 height 16
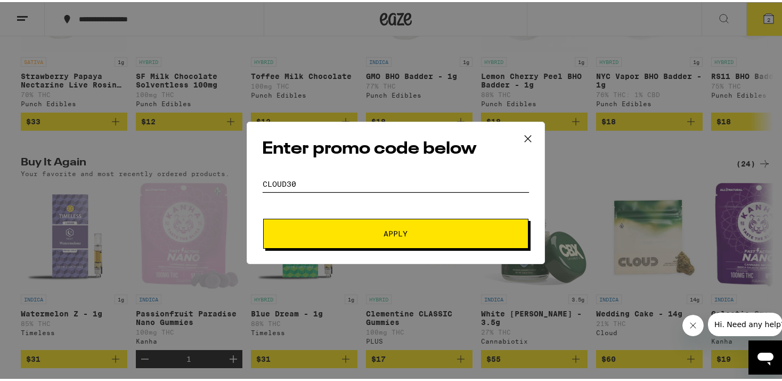
type input "cloud30"
click at [263, 216] on button "Apply" at bounding box center [395, 231] width 265 height 30
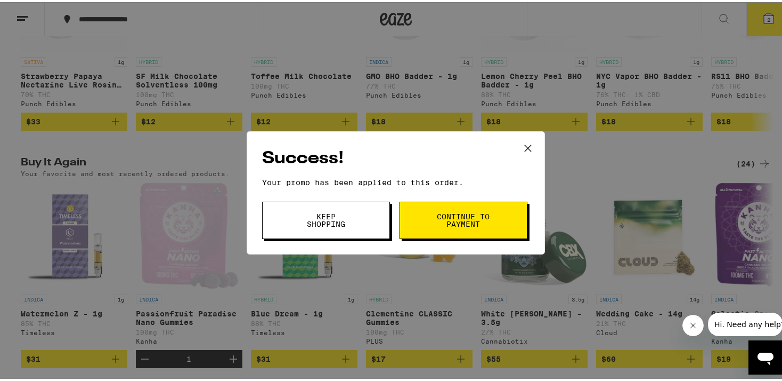
click at [440, 225] on span "Continue to payment" at bounding box center [463, 218] width 54 height 15
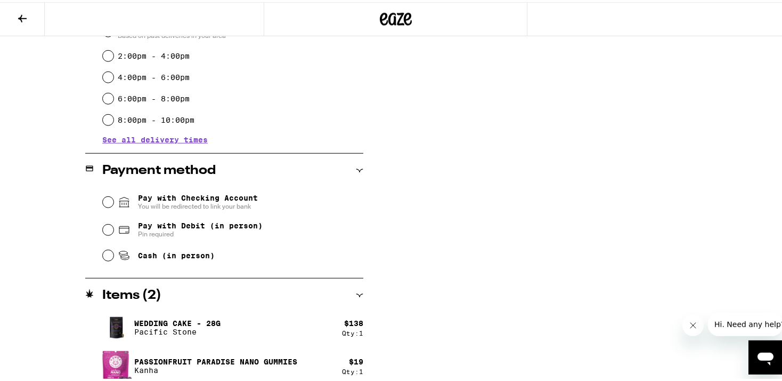
scroll to position [333, 0]
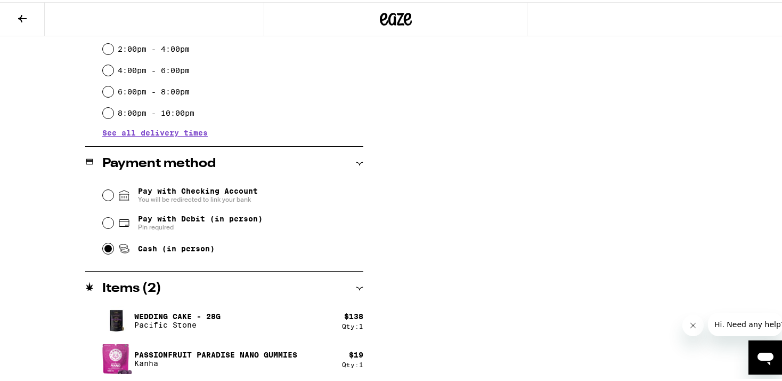
click at [104, 246] on input "Cash (in person)" at bounding box center [108, 246] width 11 height 11
radio input "true"
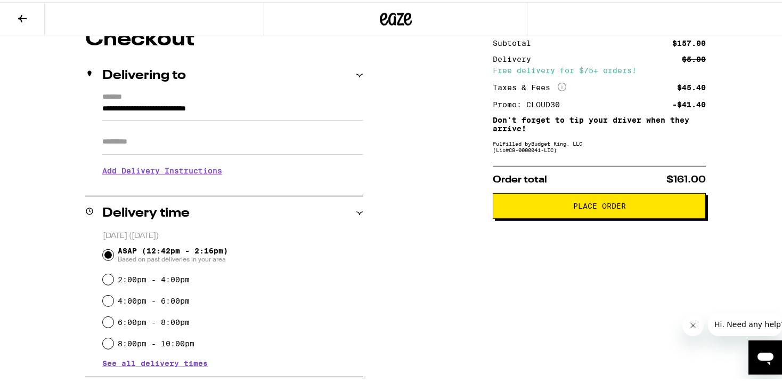
scroll to position [112, 0]
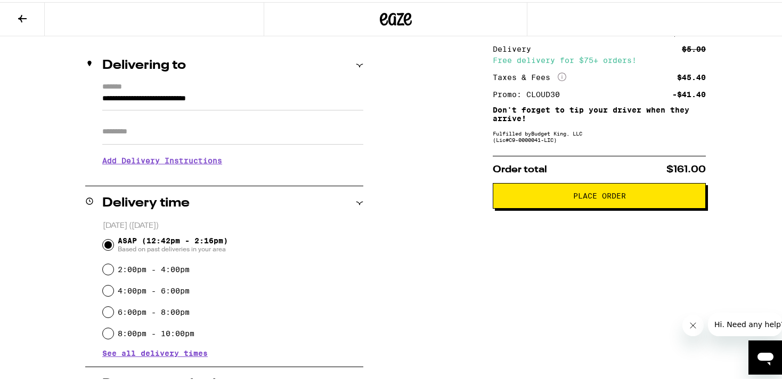
click at [561, 197] on span "Place Order" at bounding box center [599, 193] width 195 height 7
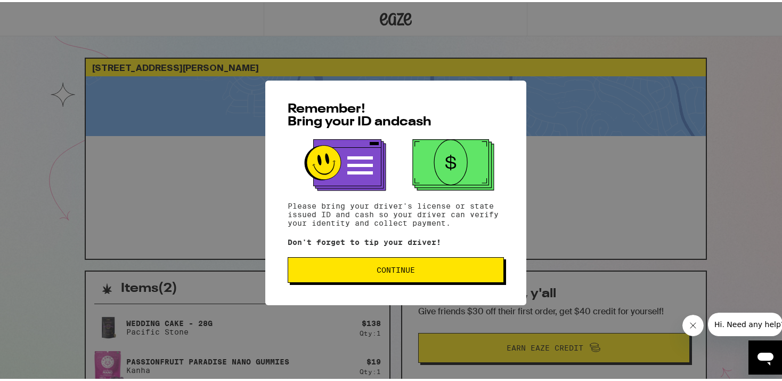
click at [377, 270] on span "Continue" at bounding box center [396, 267] width 38 height 7
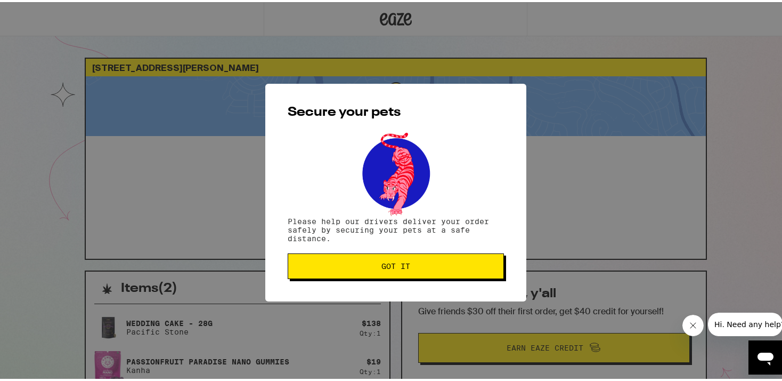
click at [376, 270] on button "Got it" at bounding box center [396, 264] width 216 height 26
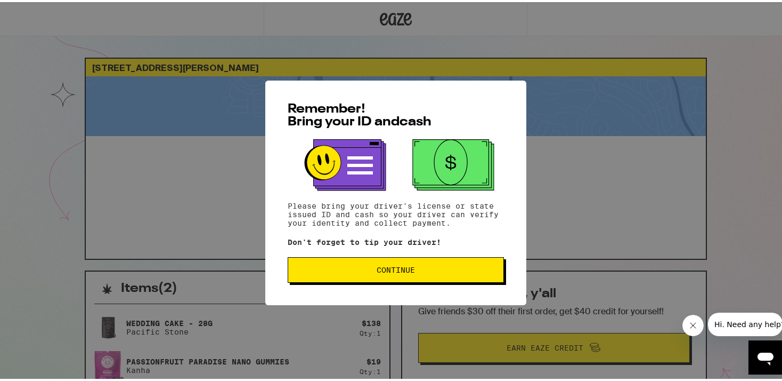
click at [408, 261] on button "Continue" at bounding box center [396, 268] width 216 height 26
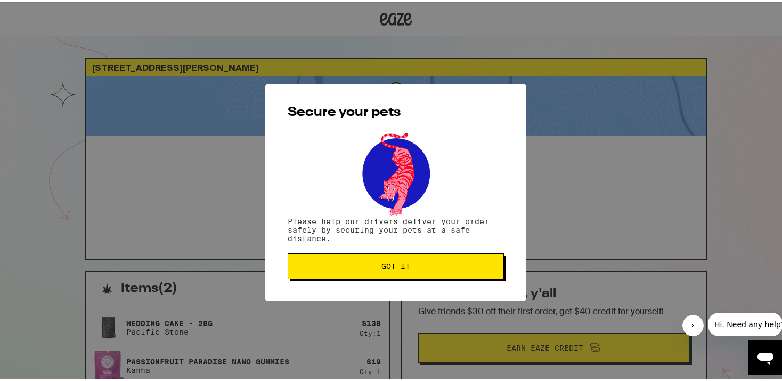
click at [405, 268] on span "Got it" at bounding box center [396, 263] width 29 height 7
